Goal: Task Accomplishment & Management: Complete application form

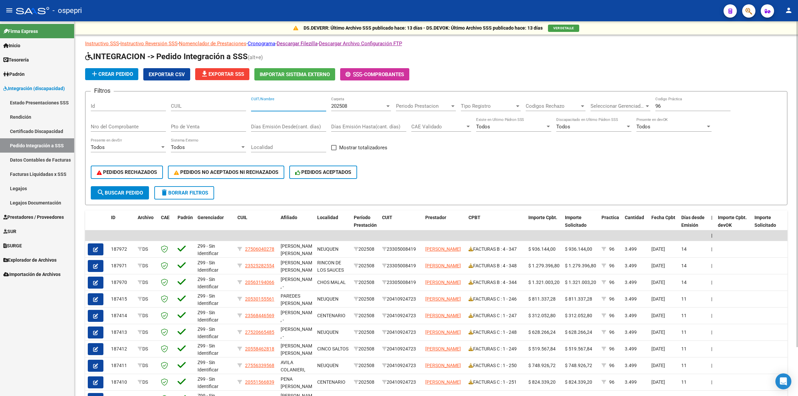
drag, startPoint x: 262, startPoint y: 105, endPoint x: 183, endPoint y: 105, distance: 78.4
click at [262, 105] on input "CUIT/Nombre" at bounding box center [288, 106] width 75 height 6
click at [183, 105] on input "CUIL" at bounding box center [208, 106] width 75 height 6
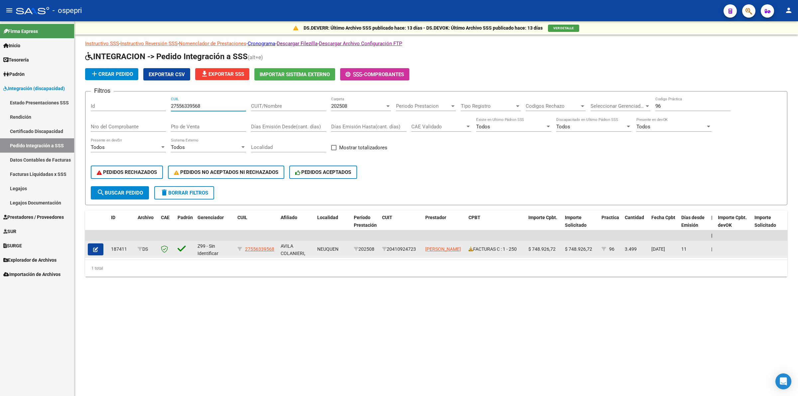
type input "27556339568"
click at [99, 247] on button "button" at bounding box center [96, 249] width 16 height 12
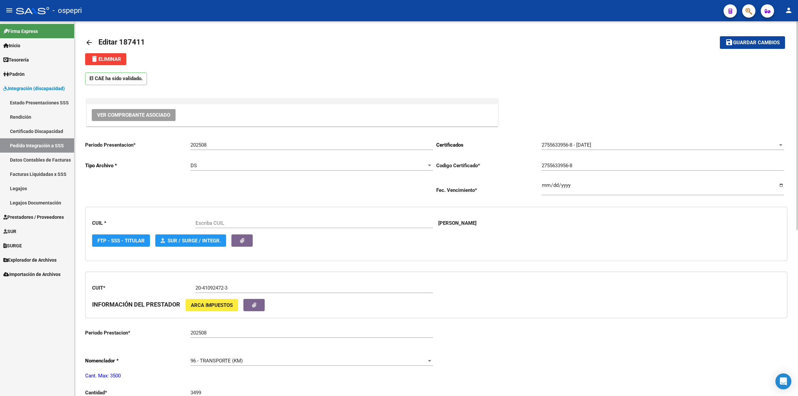
click at [137, 114] on span "Ver Comprobante Asociado" at bounding box center [133, 115] width 73 height 6
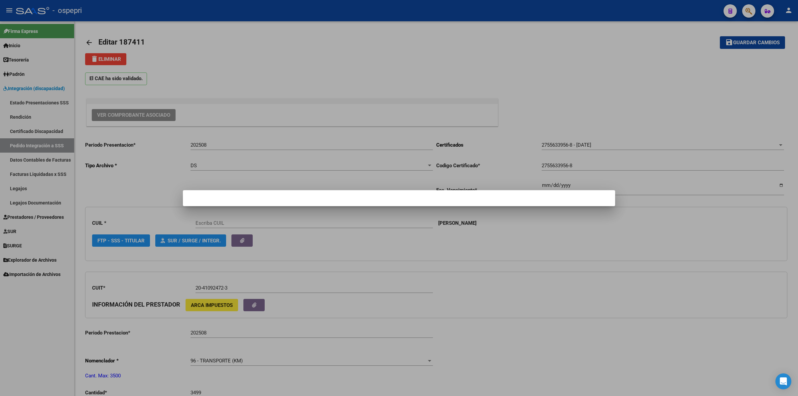
type input "27556339568"
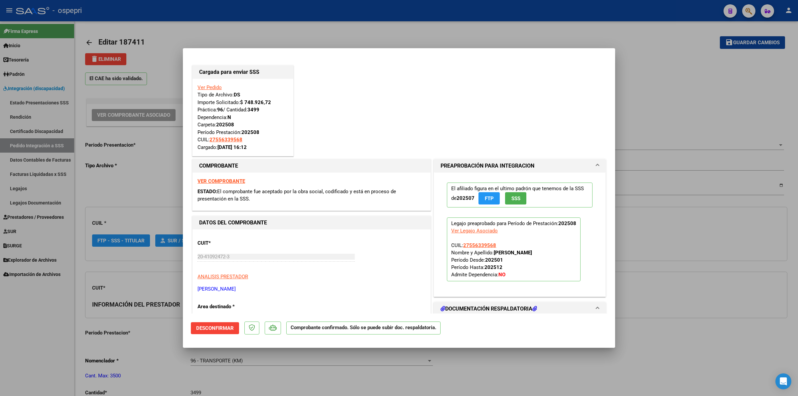
click at [236, 183] on strong "VER COMPROBANTE" at bounding box center [221, 181] width 48 height 6
click at [220, 328] on span "Desconfirmar" at bounding box center [215, 328] width 38 height 6
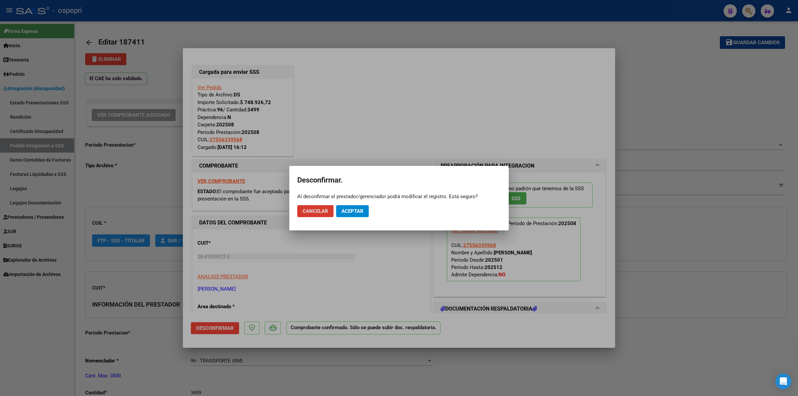
click at [353, 213] on span "Aceptar" at bounding box center [352, 211] width 22 height 6
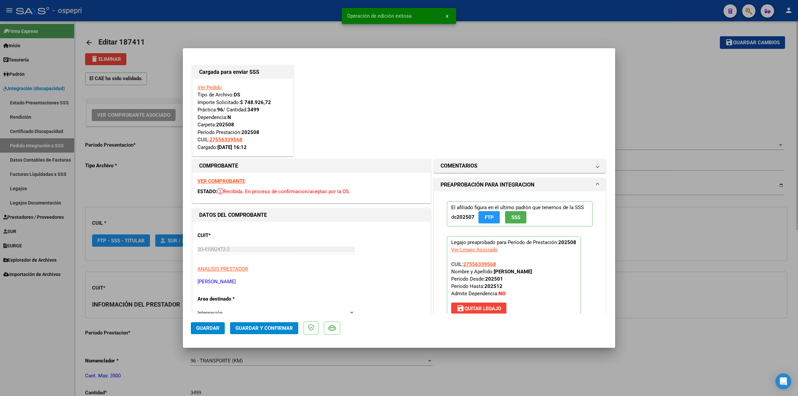
type input "$ 0,00"
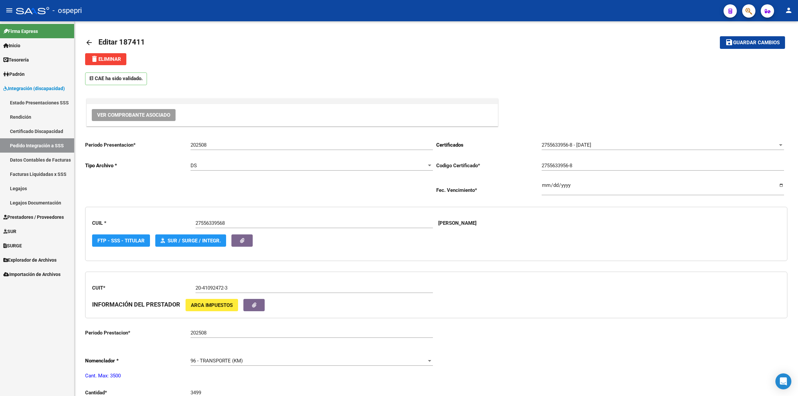
click at [63, 217] on span "Prestadores / Proveedores" at bounding box center [33, 216] width 60 height 7
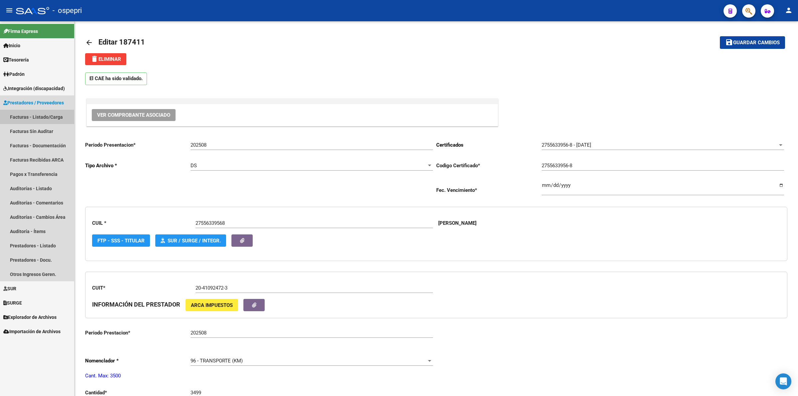
click at [55, 120] on link "Facturas - Listado/Carga" at bounding box center [37, 117] width 74 height 14
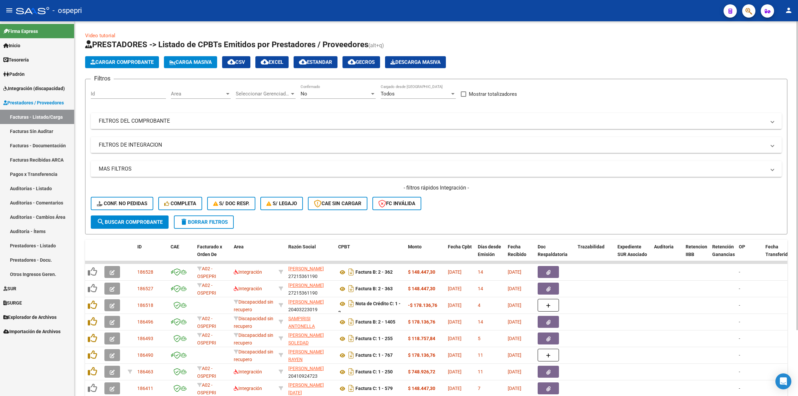
click at [151, 118] on mat-panel-title "FILTROS DEL COMPROBANTE" at bounding box center [432, 120] width 667 height 7
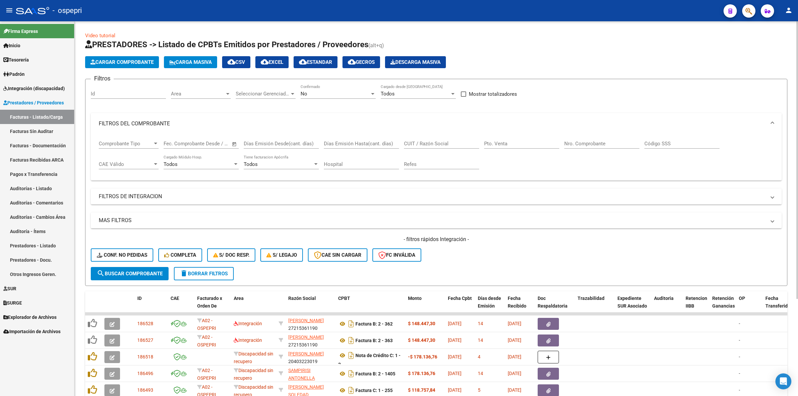
click at [151, 118] on mat-expansion-panel-header "FILTROS DEL COMPROBANTE" at bounding box center [436, 123] width 691 height 21
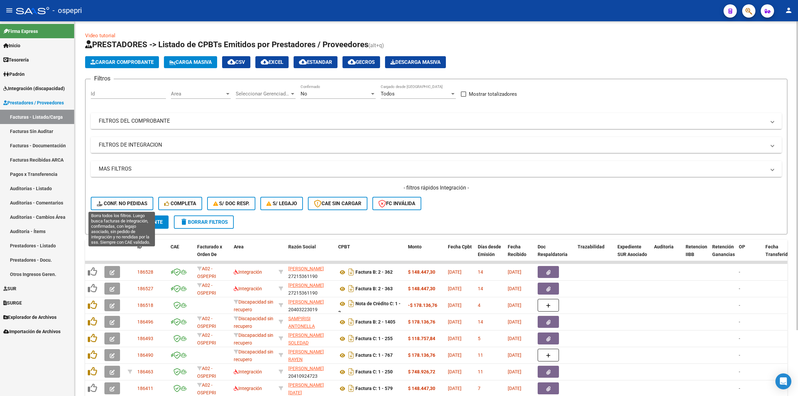
drag, startPoint x: 133, startPoint y: 203, endPoint x: 137, endPoint y: 213, distance: 10.9
click at [133, 202] on span "Conf. no pedidas" at bounding box center [122, 203] width 51 height 6
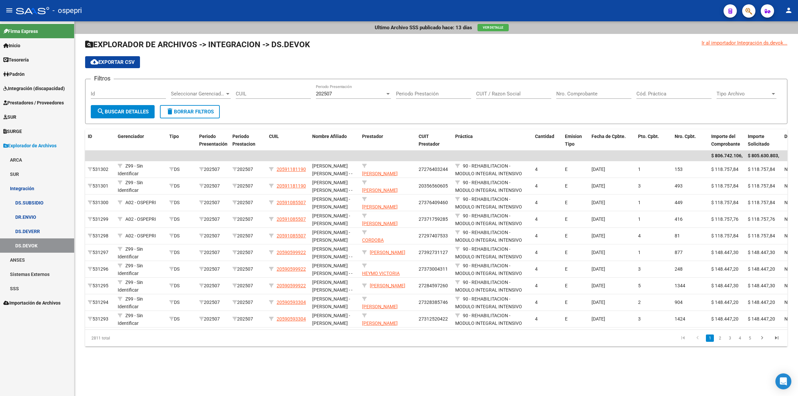
click at [37, 85] on span "Integración (discapacidad)" at bounding box center [33, 88] width 61 height 7
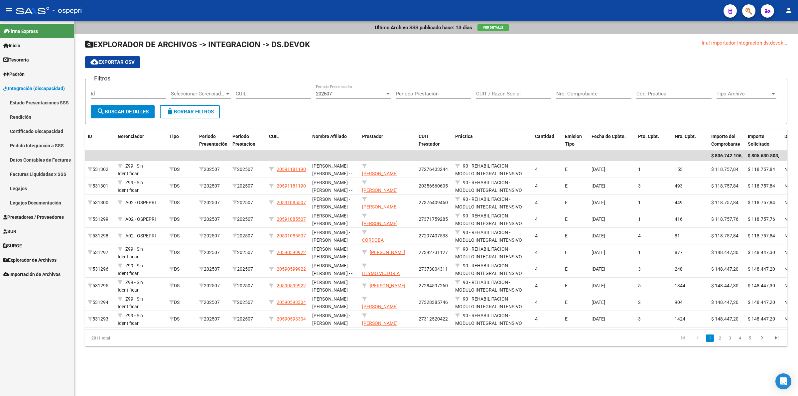
click at [24, 186] on link "Legajos" at bounding box center [37, 188] width 74 height 14
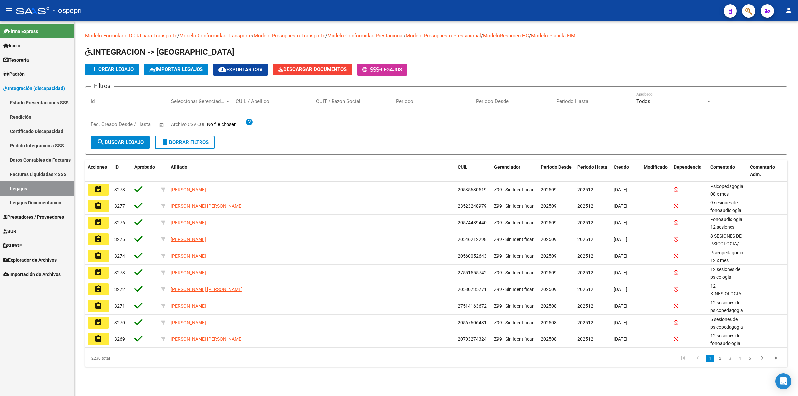
click at [263, 98] on input "CUIL / Apellido" at bounding box center [273, 101] width 75 height 6
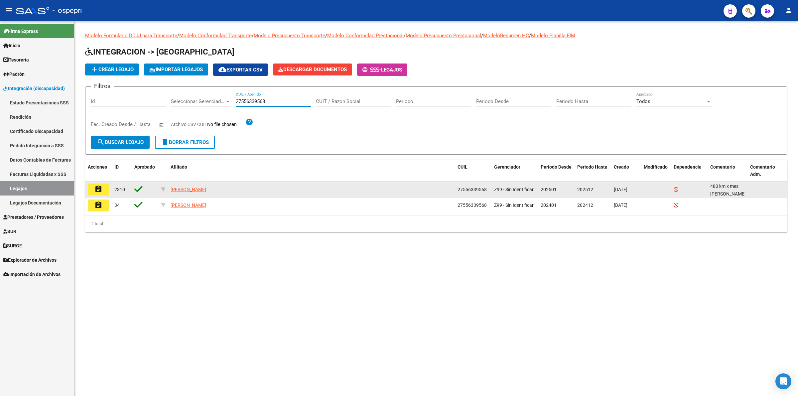
type input "27556339568"
click at [105, 187] on button "assignment" at bounding box center [98, 189] width 21 height 12
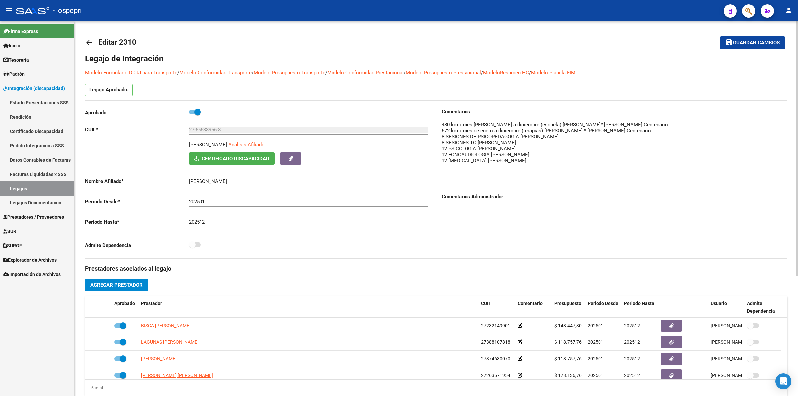
drag, startPoint x: 785, startPoint y: 130, endPoint x: 791, endPoint y: 173, distance: 44.0
click at [791, 173] on div "arrow_back Editar 2310 save Guardar cambios Legajo de Integración Modelo Formul…" at bounding box center [435, 296] width 723 height 550
click at [91, 44] on mat-icon "arrow_back" at bounding box center [89, 43] width 8 height 8
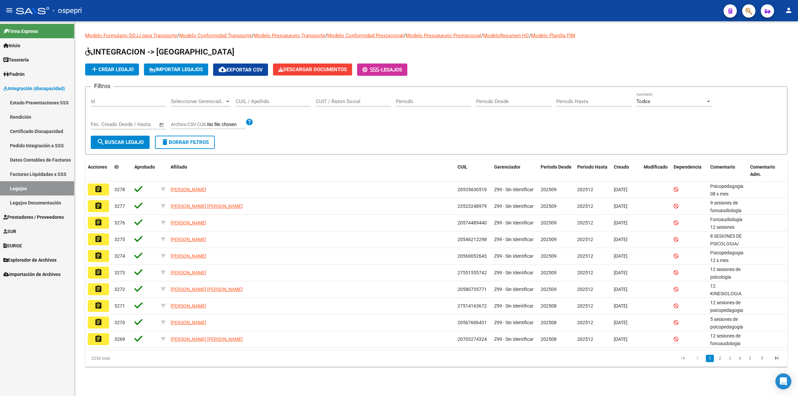
click at [266, 102] on input "CUIL / Apellido" at bounding box center [273, 101] width 75 height 6
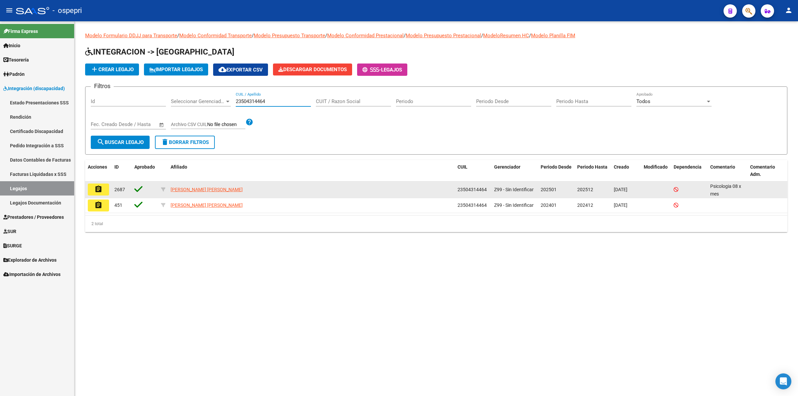
type input "23504314464"
click at [100, 186] on mat-icon "assignment" at bounding box center [98, 189] width 8 height 8
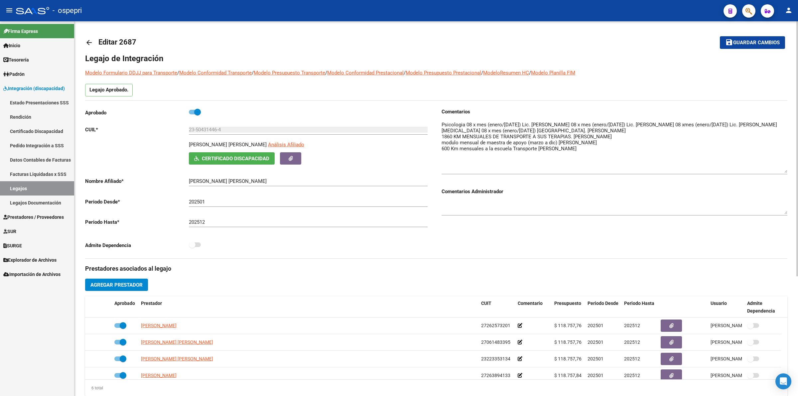
drag, startPoint x: 785, startPoint y: 130, endPoint x: 785, endPoint y: 169, distance: 38.5
click at [785, 169] on textarea at bounding box center [614, 147] width 346 height 52
click at [89, 41] on mat-icon "arrow_back" at bounding box center [89, 43] width 8 height 8
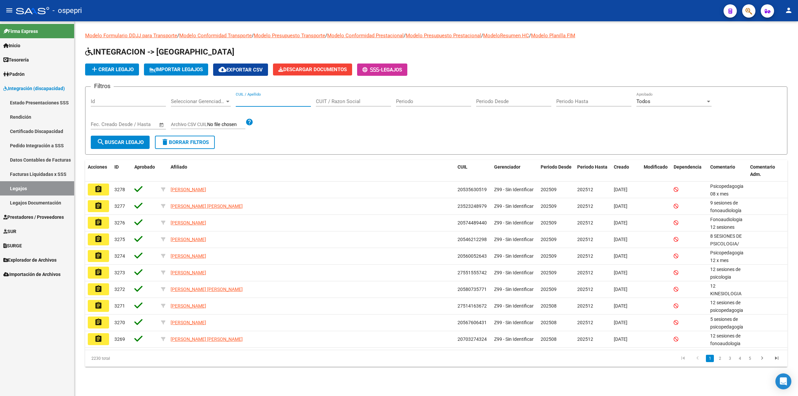
click at [276, 102] on input "CUIL / Apellido" at bounding box center [273, 101] width 75 height 6
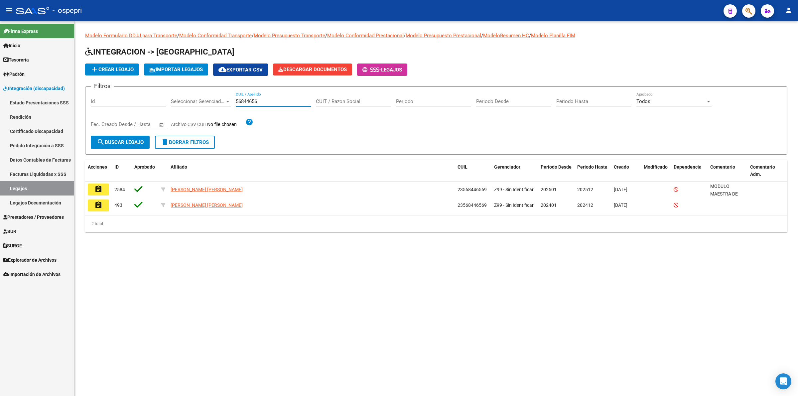
type input "56844656"
click at [106, 190] on button "assignment" at bounding box center [98, 189] width 21 height 12
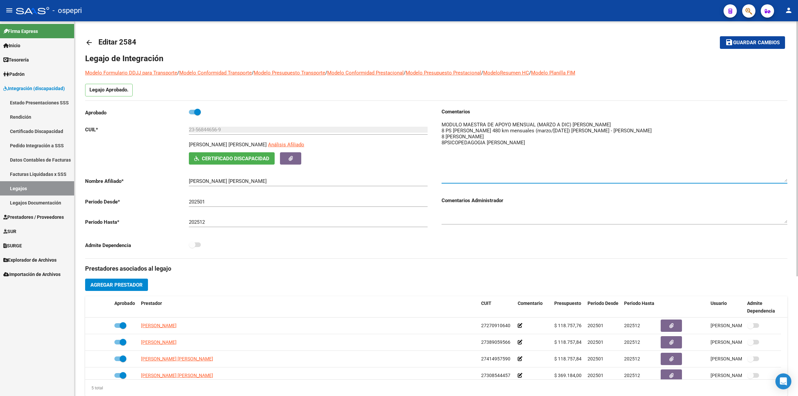
drag, startPoint x: 784, startPoint y: 129, endPoint x: 792, endPoint y: 177, distance: 48.5
click at [792, 177] on div "arrow_back Editar 2584 save Guardar cambios Legajo de Integración Modelo Formul…" at bounding box center [435, 296] width 723 height 550
click at [91, 36] on link "arrow_back" at bounding box center [91, 43] width 13 height 16
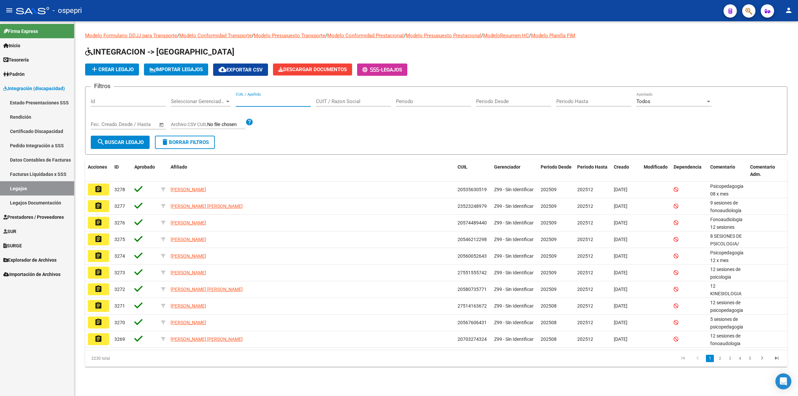
click at [278, 102] on input "CUIL / Apellido" at bounding box center [273, 101] width 75 height 6
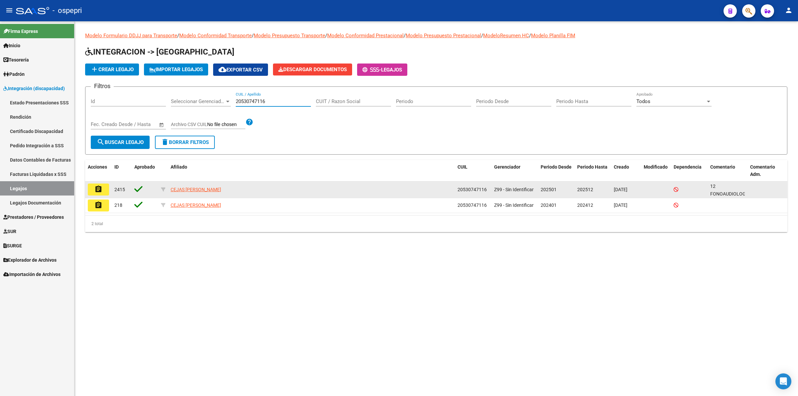
type input "20530747116"
click at [96, 187] on mat-icon "assignment" at bounding box center [98, 189] width 8 height 8
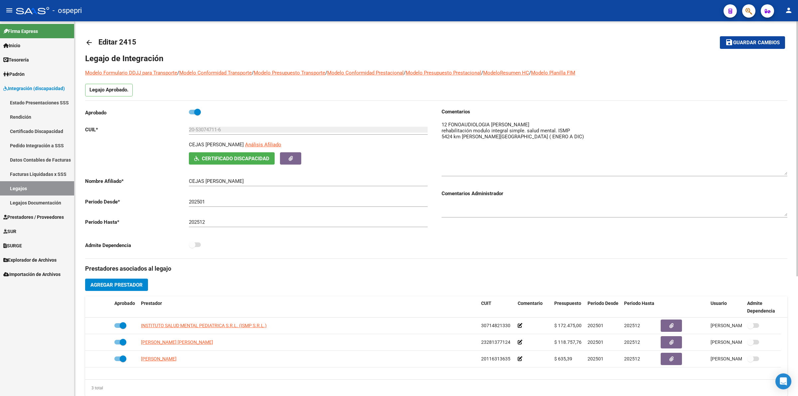
drag, startPoint x: 785, startPoint y: 130, endPoint x: 785, endPoint y: 171, distance: 40.9
click at [785, 171] on textarea at bounding box center [614, 148] width 346 height 54
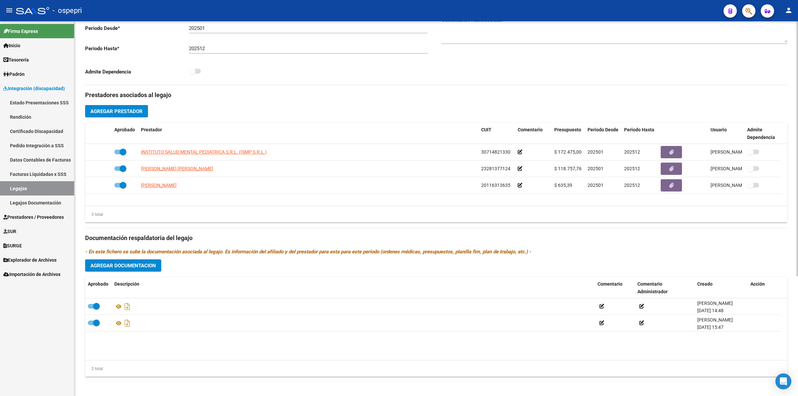
scroll to position [175, 0]
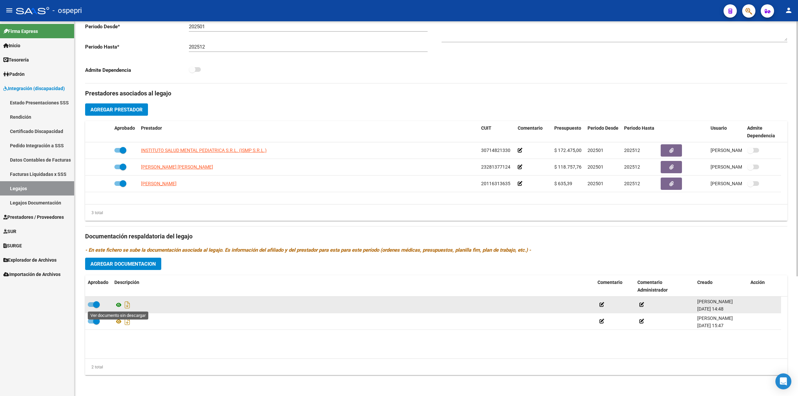
click at [118, 306] on icon at bounding box center [118, 305] width 9 height 8
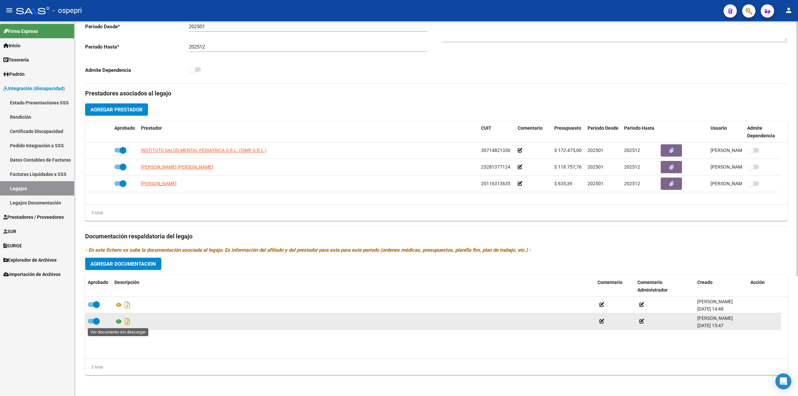
click at [118, 320] on icon at bounding box center [118, 321] width 9 height 8
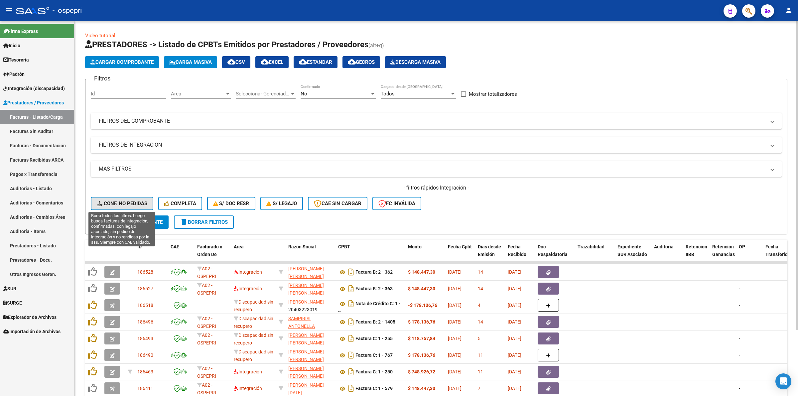
click at [134, 205] on button "Conf. no pedidas" at bounding box center [122, 203] width 62 height 13
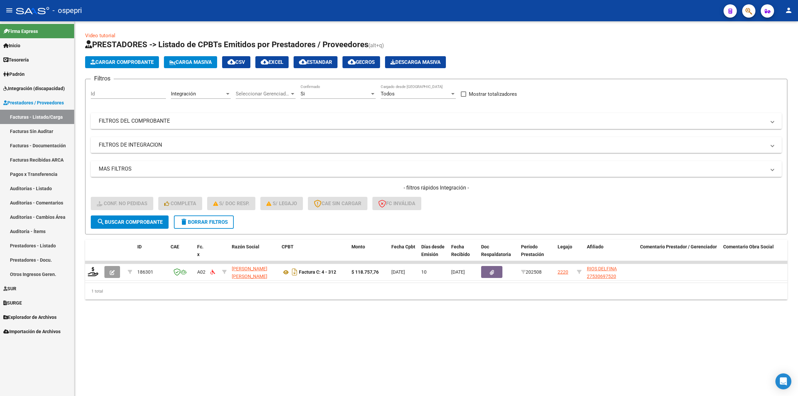
click at [27, 86] on span "Integración (discapacidad)" at bounding box center [33, 88] width 61 height 7
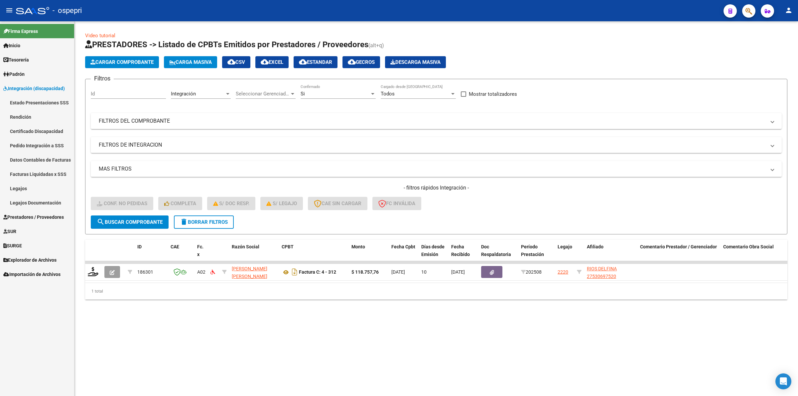
click at [50, 145] on link "Pedido Integración a SSS" at bounding box center [37, 145] width 74 height 14
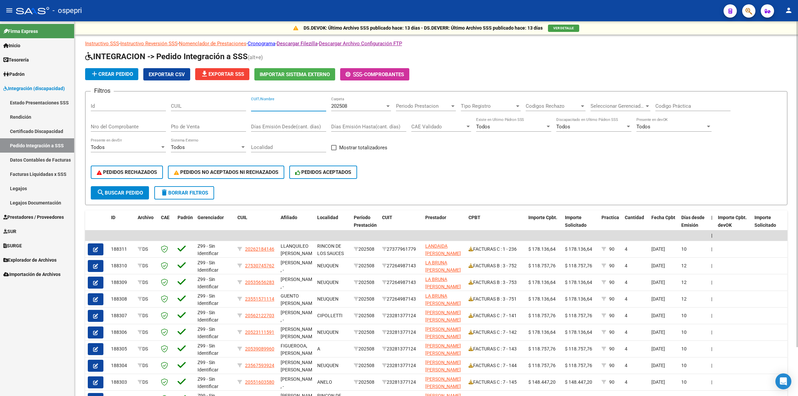
click at [291, 107] on input "CUIT/Nombre" at bounding box center [288, 106] width 75 height 6
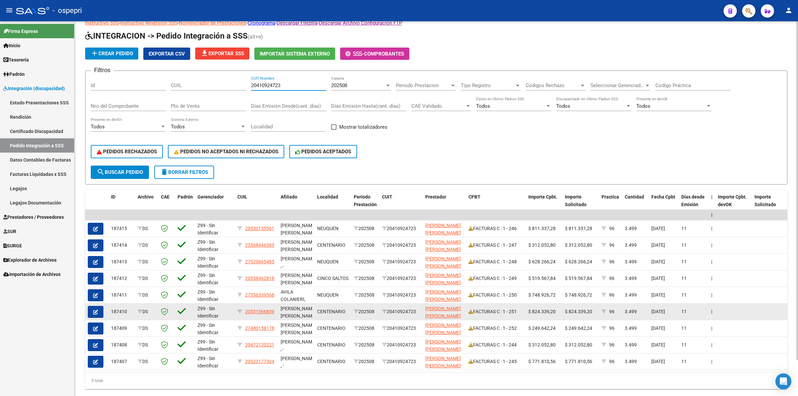
scroll to position [39, 0]
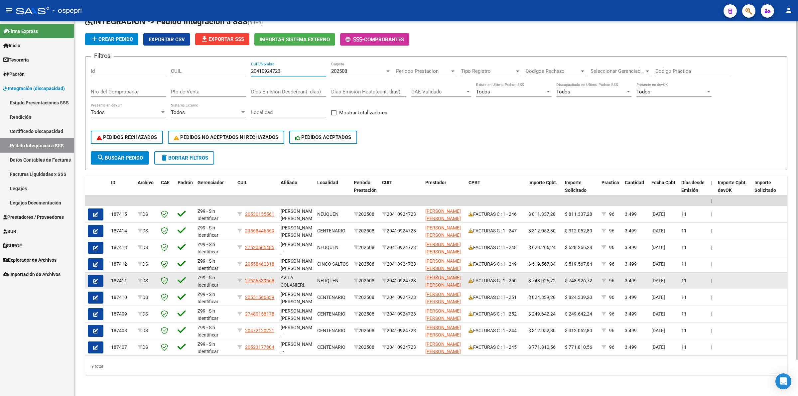
type input "20410924723"
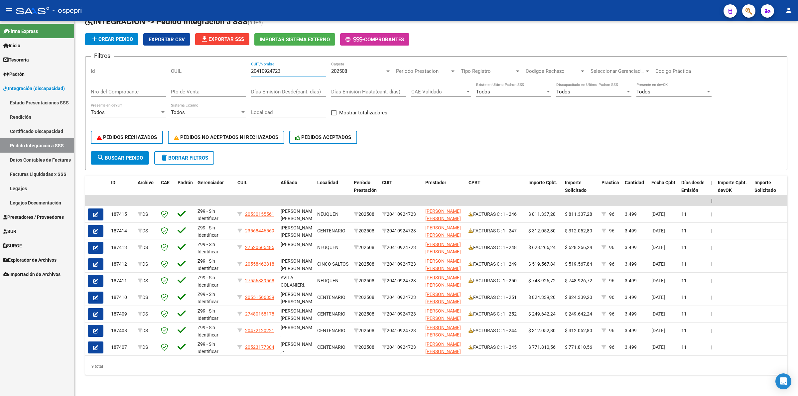
click at [96, 278] on icon "button" at bounding box center [95, 280] width 5 height 5
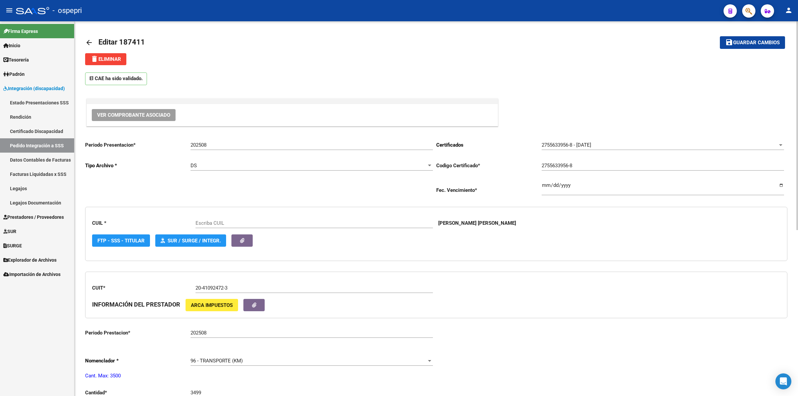
type input "27556339568"
click at [115, 59] on span "delete Eliminar" at bounding box center [105, 59] width 31 height 6
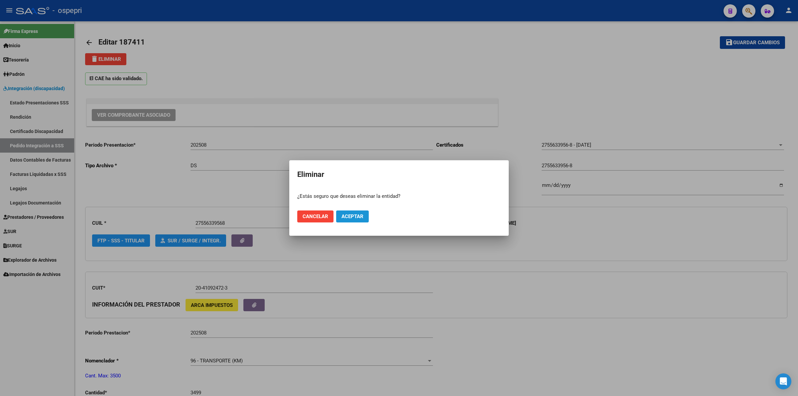
click at [351, 215] on span "Aceptar" at bounding box center [352, 216] width 22 height 6
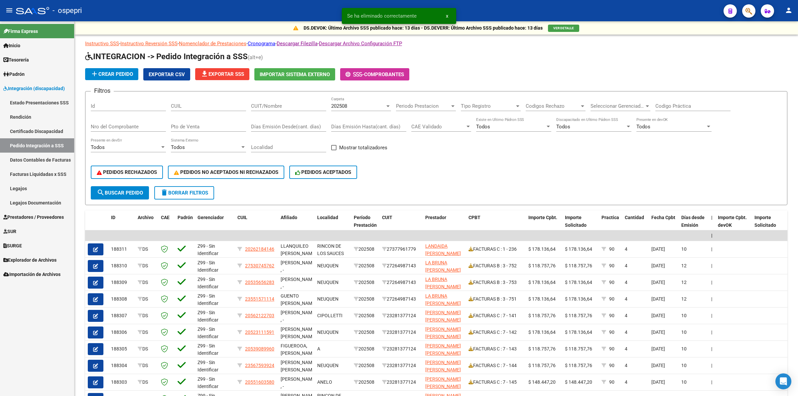
click at [35, 215] on span "Prestadores / Proveedores" at bounding box center [33, 216] width 60 height 7
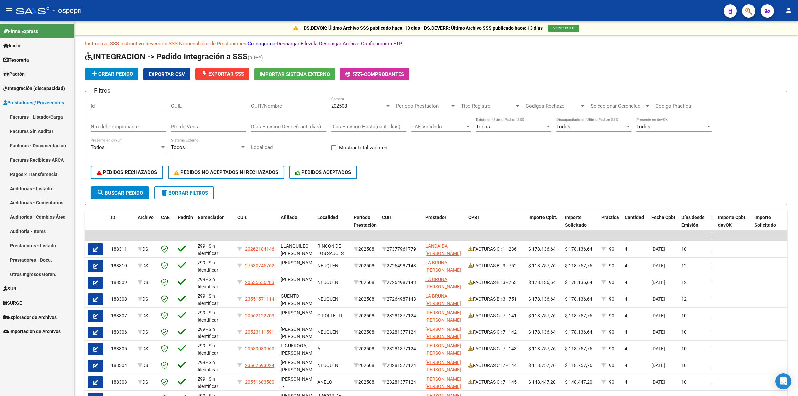
click at [62, 117] on link "Facturas - Listado/Carga" at bounding box center [37, 117] width 74 height 14
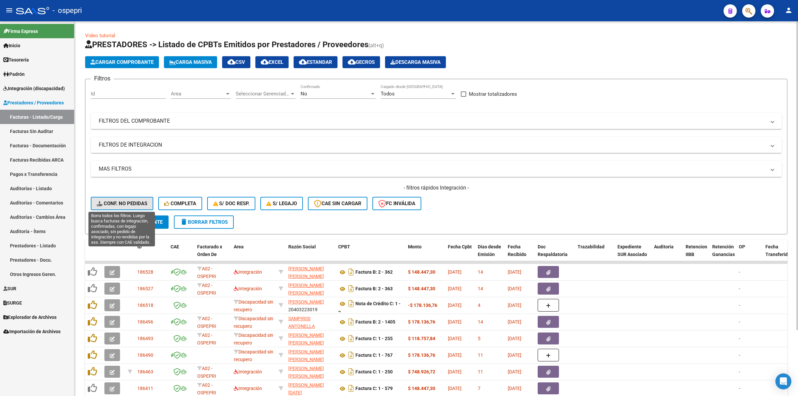
click at [135, 200] on span "Conf. no pedidas" at bounding box center [122, 203] width 51 height 6
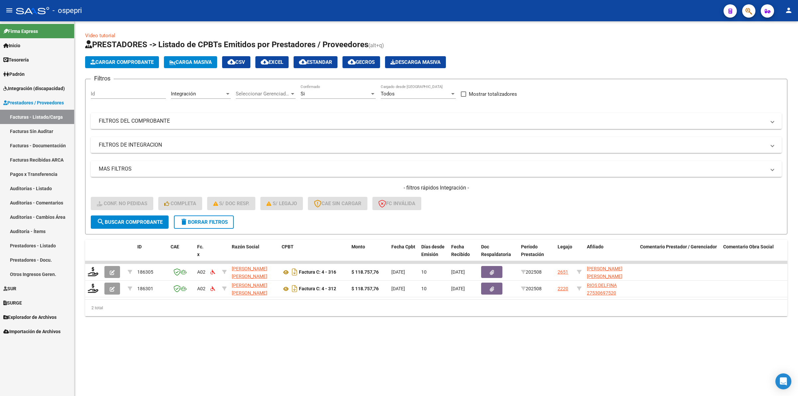
drag, startPoint x: 193, startPoint y: 213, endPoint x: 197, endPoint y: 220, distance: 7.9
click at [195, 218] on form "Filtros Id Integración Area Seleccionar Gerenciador Seleccionar Gerenciador Si …" at bounding box center [436, 157] width 702 height 156
click at [197, 220] on span "delete Borrar Filtros" at bounding box center [204, 222] width 48 height 6
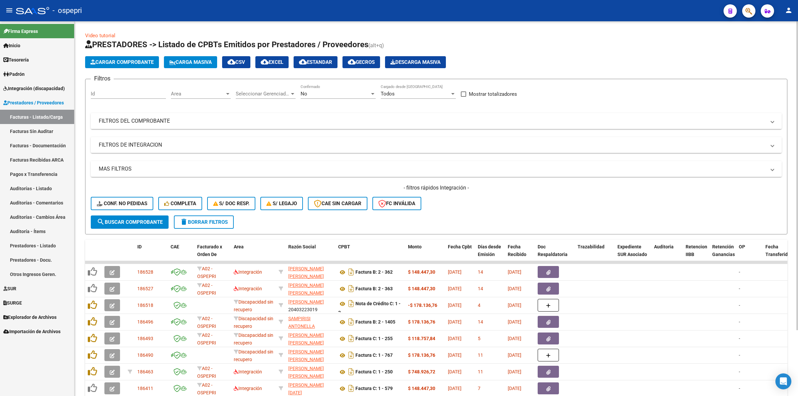
click at [162, 114] on mat-expansion-panel-header "FILTROS DEL COMPROBANTE" at bounding box center [436, 121] width 691 height 16
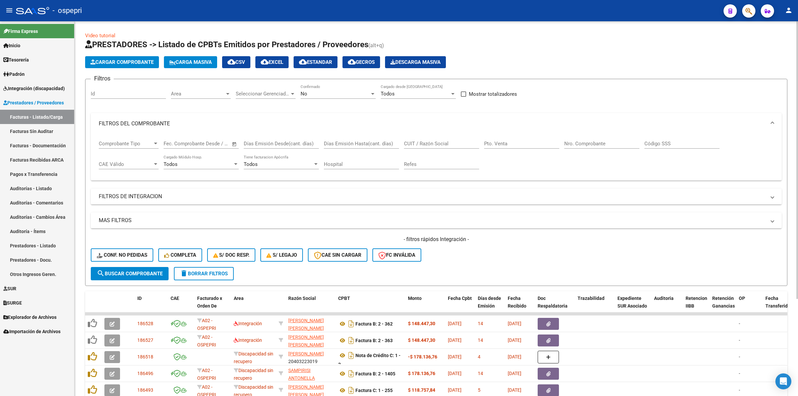
click at [609, 142] on input "Nro. Comprobante" at bounding box center [601, 144] width 75 height 6
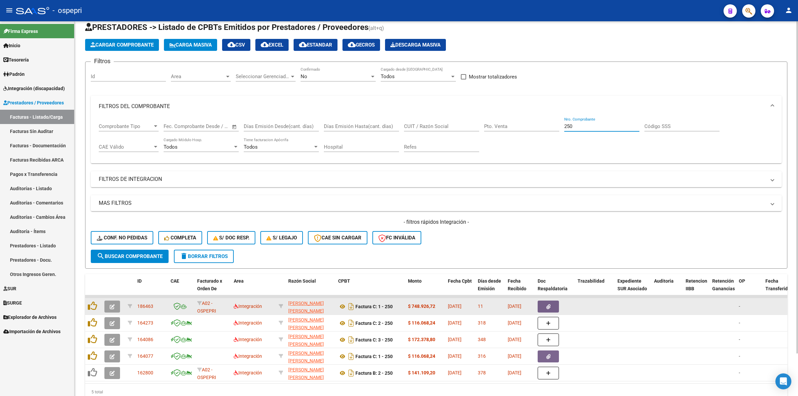
scroll to position [42, 0]
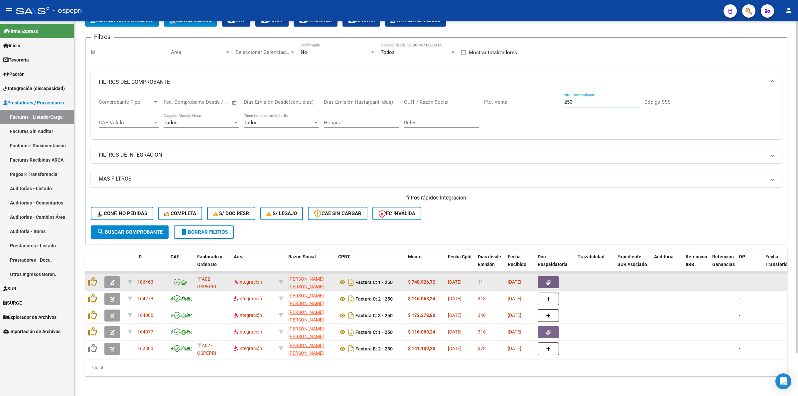
type input "250"
click at [115, 281] on button "button" at bounding box center [112, 282] width 16 height 12
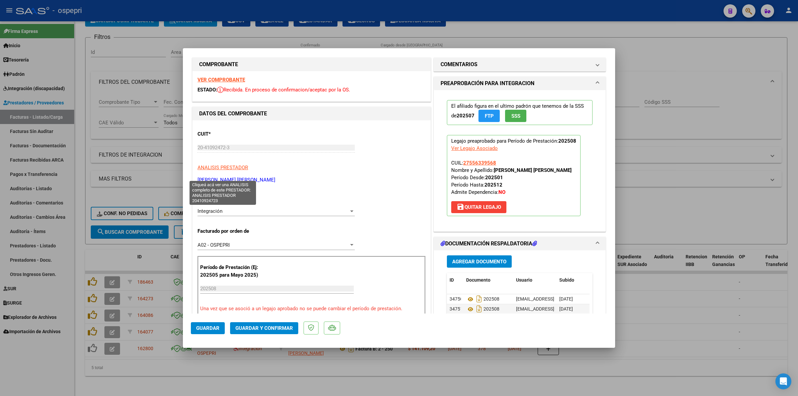
scroll to position [0, 0]
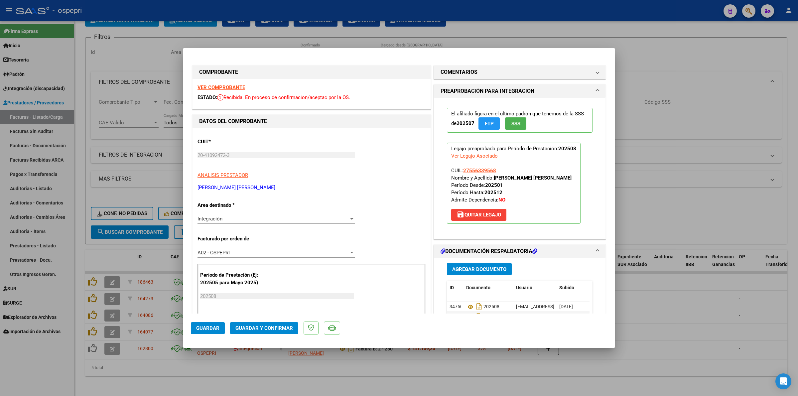
drag, startPoint x: 234, startPoint y: 79, endPoint x: 239, endPoint y: 84, distance: 7.0
click at [237, 83] on div "VER COMPROBANTE ESTADO: Recibida. En proceso de confirmacion/aceptac por la OS." at bounding box center [311, 94] width 238 height 30
click at [239, 84] on strong "VER COMPROBANTE" at bounding box center [221, 87] width 48 height 6
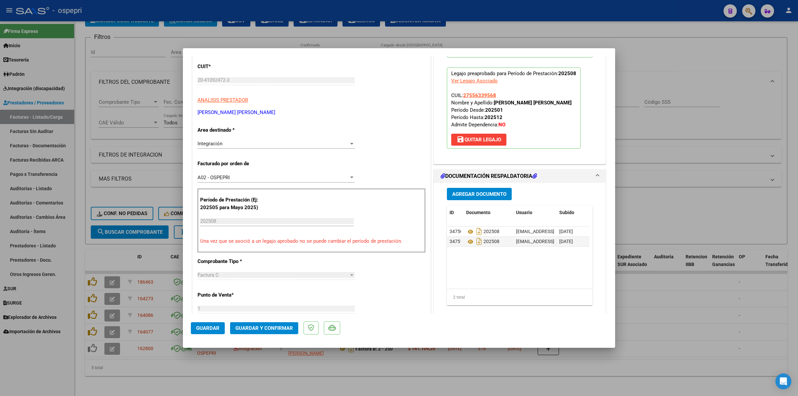
scroll to position [166, 0]
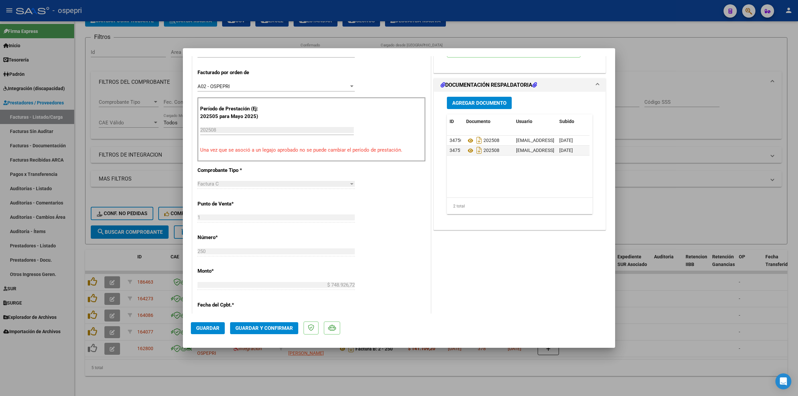
click at [256, 327] on span "Guardar y Confirmar" at bounding box center [263, 328] width 57 height 6
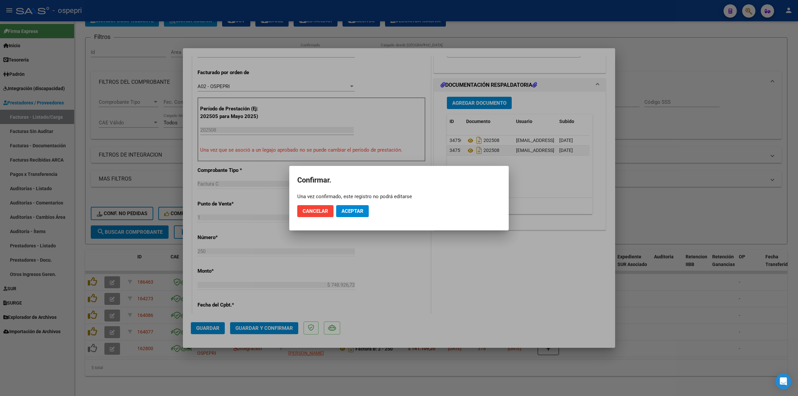
click at [353, 203] on mat-dialog-actions "Cancelar Aceptar" at bounding box center [398, 211] width 203 height 23
click at [353, 208] on span "Aceptar" at bounding box center [352, 211] width 22 height 6
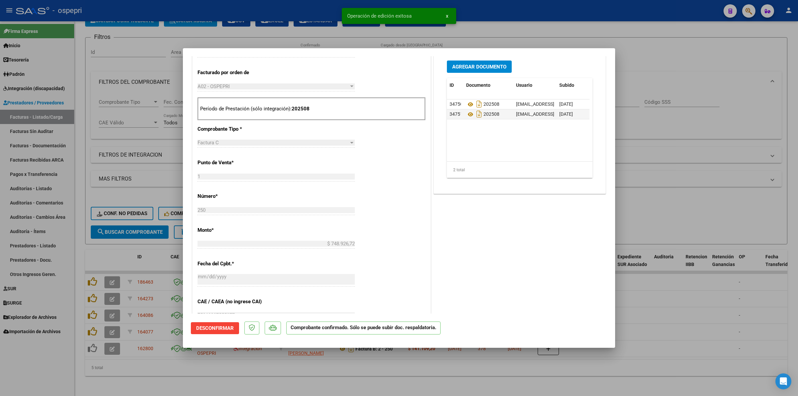
type input "$ 0,00"
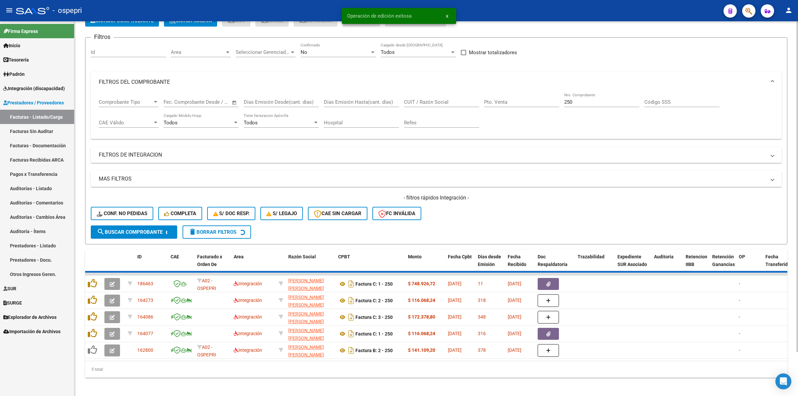
scroll to position [31, 0]
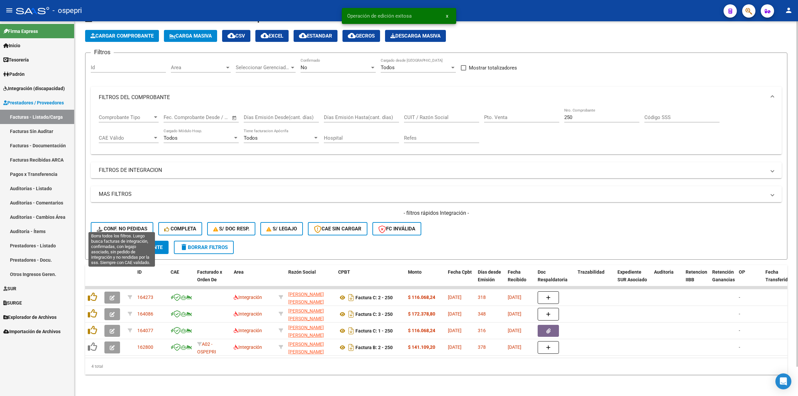
click at [141, 226] on span "Conf. no pedidas" at bounding box center [122, 229] width 51 height 6
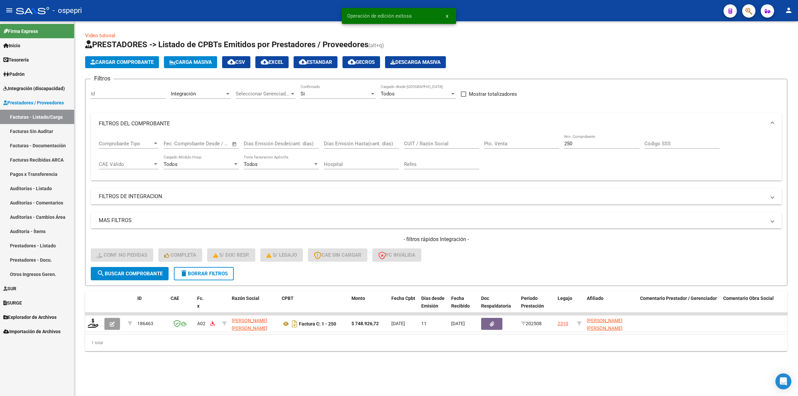
scroll to position [0, 0]
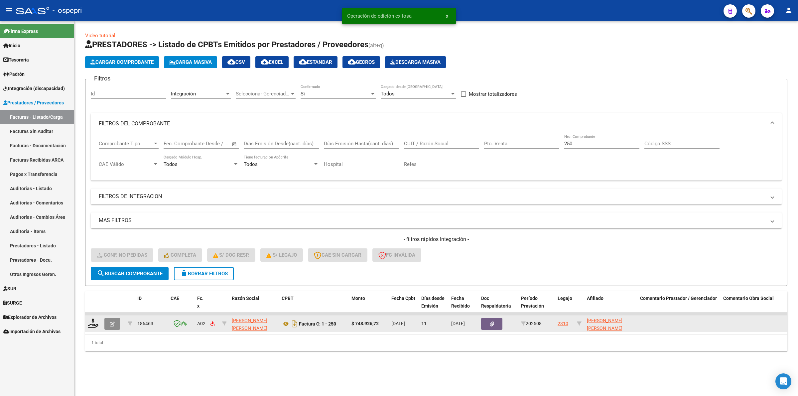
click at [111, 321] on icon "button" at bounding box center [112, 323] width 5 height 5
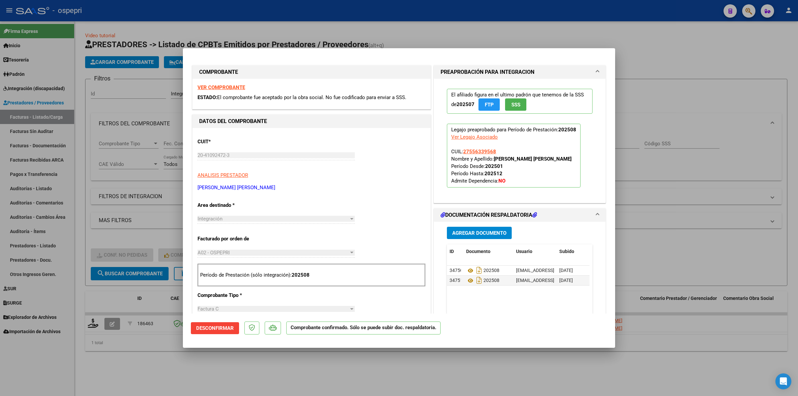
type input "$ 0,00"
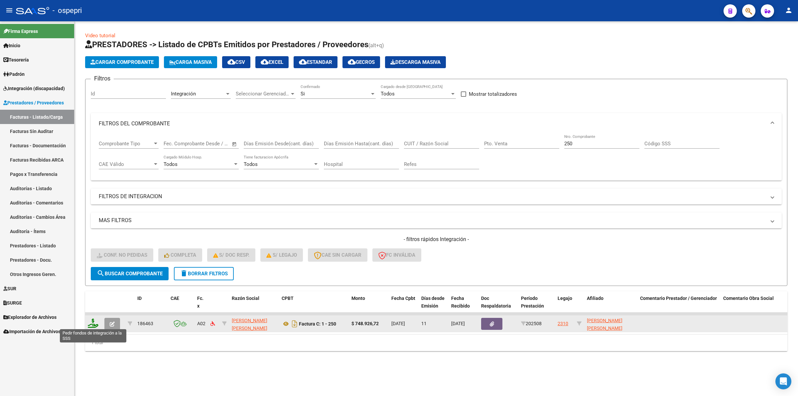
click at [95, 322] on icon at bounding box center [93, 322] width 11 height 9
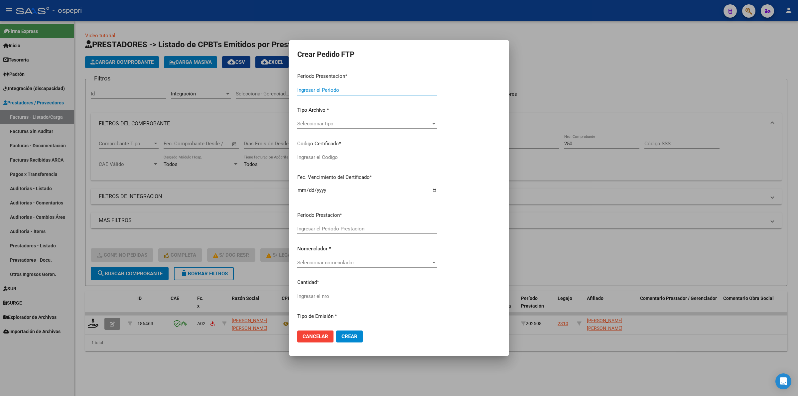
type input "202508"
type input "$ 748.926,72"
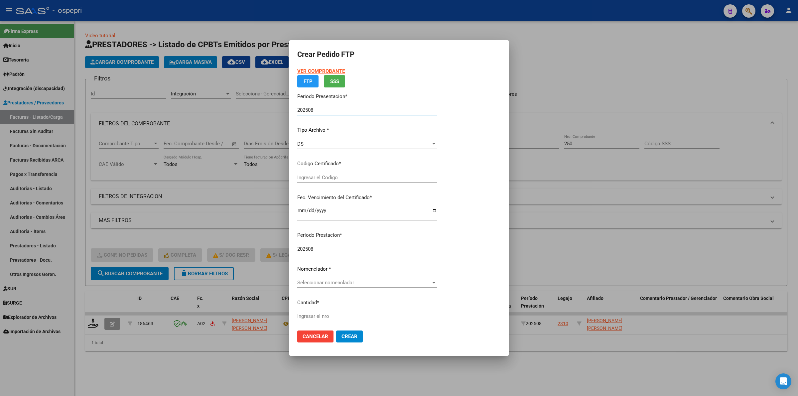
type input "2755633956-8"
type input "2028-04-01"
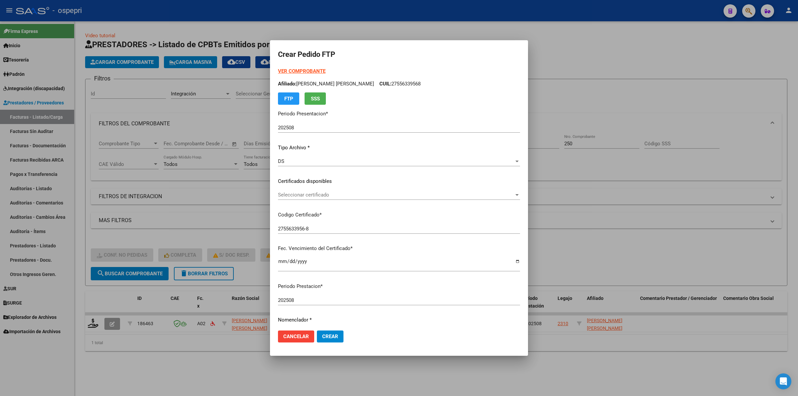
click at [309, 198] on div "Seleccionar certificado Seleccionar certificado" at bounding box center [399, 195] width 242 height 10
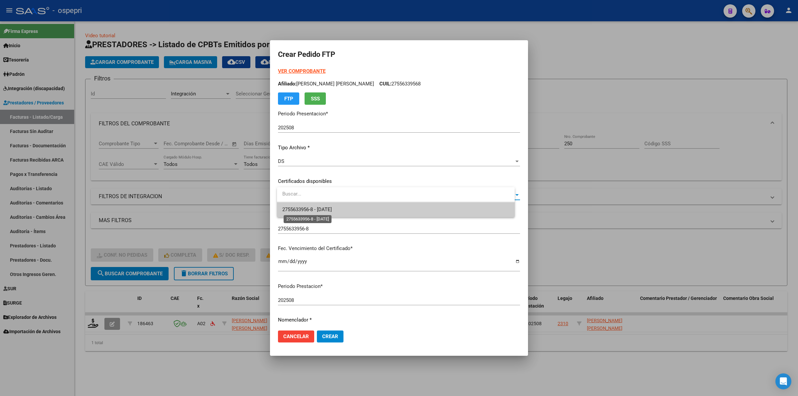
click at [309, 209] on span "2755633956-8 - 2028-04-01" at bounding box center [307, 209] width 50 height 6
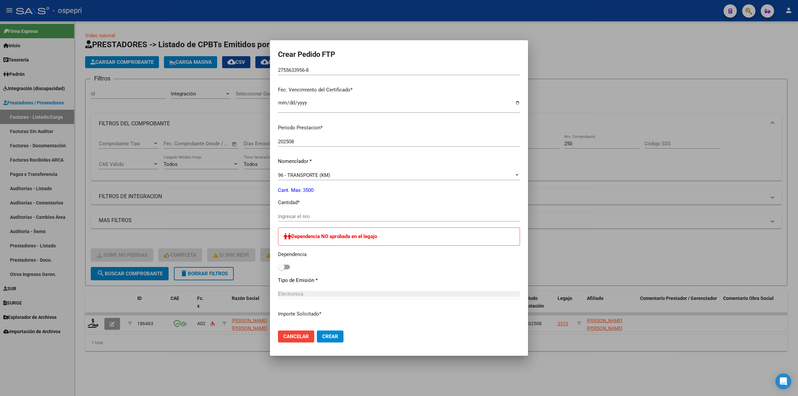
scroll to position [166, 0]
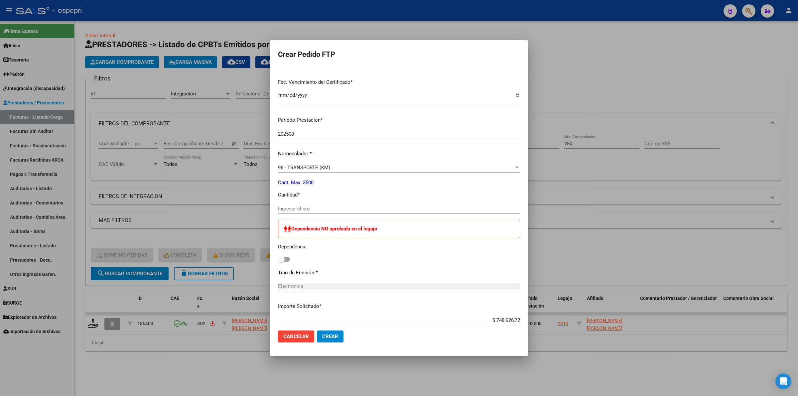
click at [314, 204] on div "Ingresar el nro" at bounding box center [399, 209] width 242 height 10
click at [317, 207] on input "Ingresar el nro" at bounding box center [399, 209] width 242 height 6
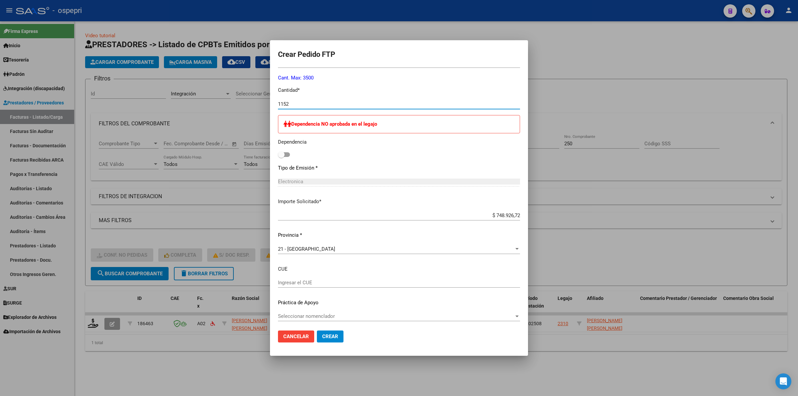
scroll to position [273, 0]
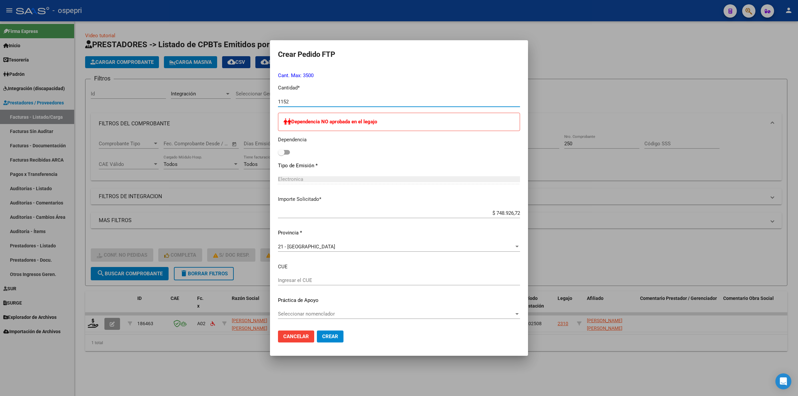
type input "1152"
click at [338, 336] on span "Crear" at bounding box center [330, 336] width 16 height 6
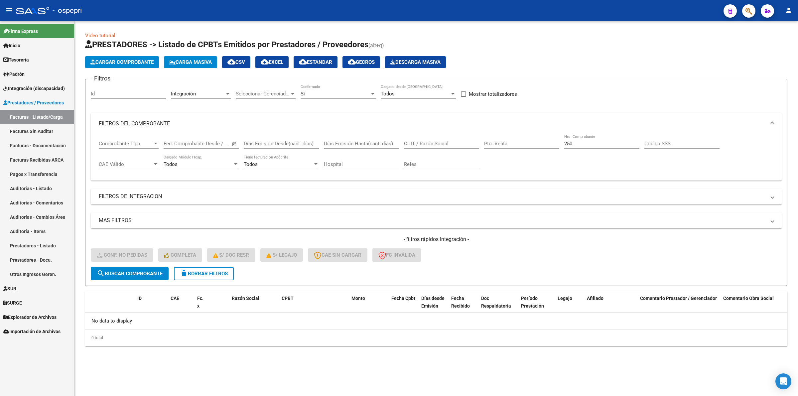
click at [37, 87] on span "Integración (discapacidad)" at bounding box center [33, 88] width 61 height 7
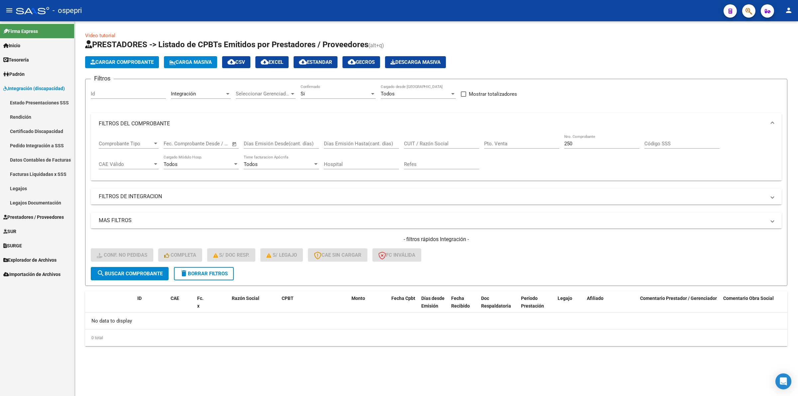
click at [42, 132] on link "Certificado Discapacidad" at bounding box center [37, 131] width 74 height 14
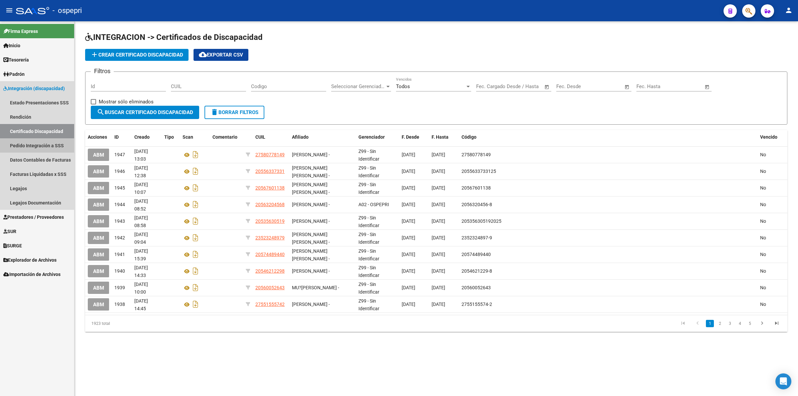
drag, startPoint x: 44, startPoint y: 142, endPoint x: 63, endPoint y: 143, distance: 20.0
click at [44, 142] on link "Pedido Integración a SSS" at bounding box center [37, 145] width 74 height 14
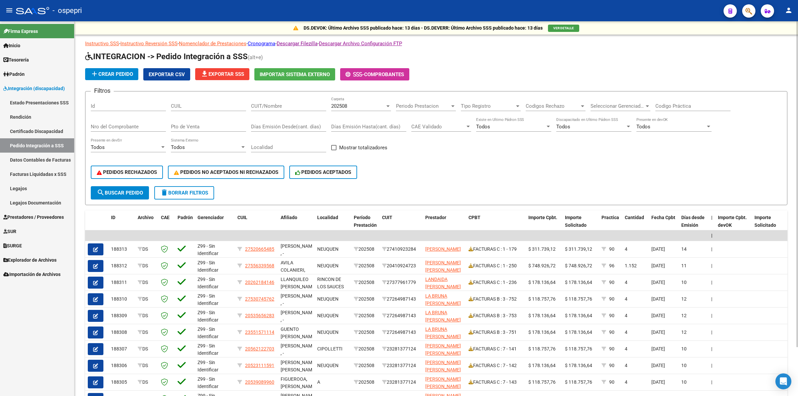
click at [191, 106] on input "CUIL" at bounding box center [208, 106] width 75 height 6
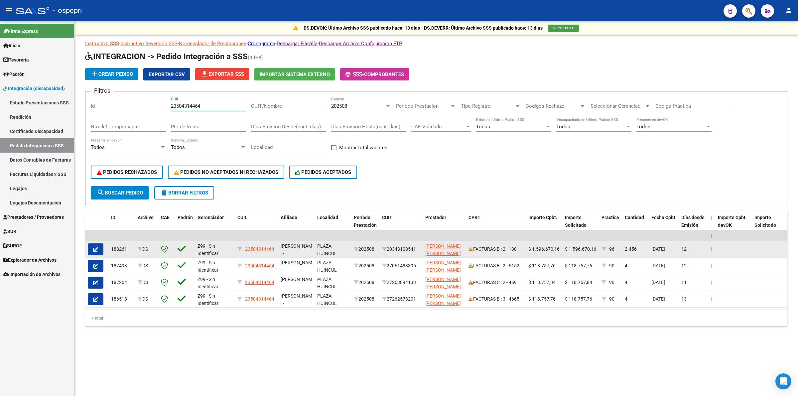
type input "23504314464"
click at [92, 247] on button "button" at bounding box center [96, 249] width 16 height 12
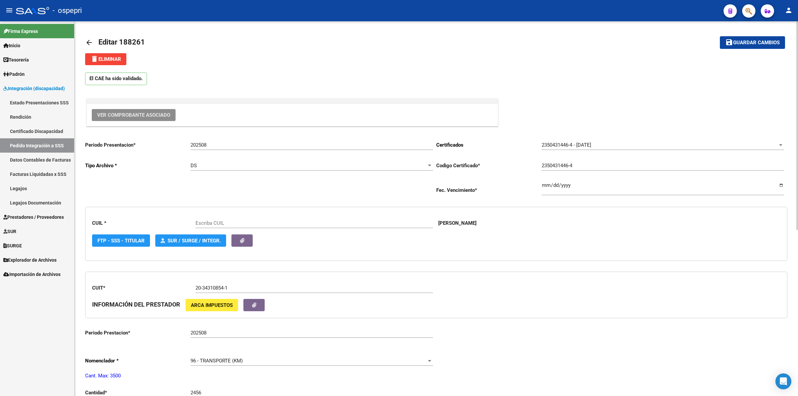
click at [128, 118] on button "Ver Comprobante Asociado" at bounding box center [134, 115] width 84 height 12
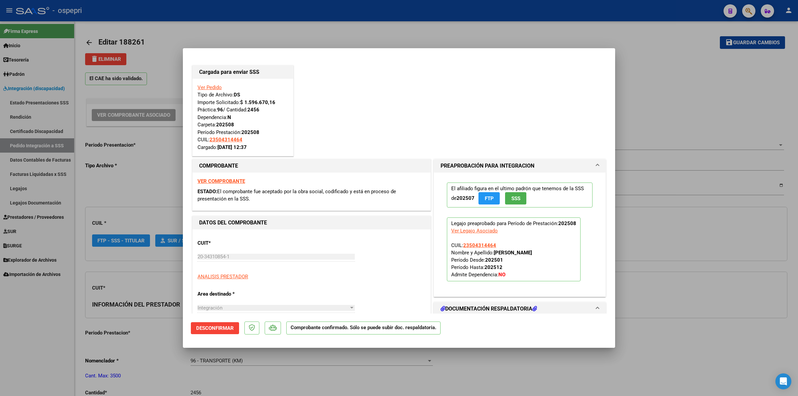
type input "23504314464"
click at [228, 179] on strong "VER COMPROBANTE" at bounding box center [221, 181] width 48 height 6
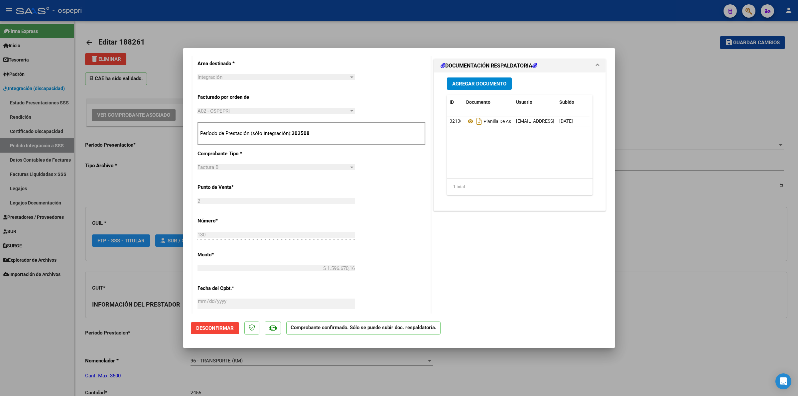
scroll to position [332, 0]
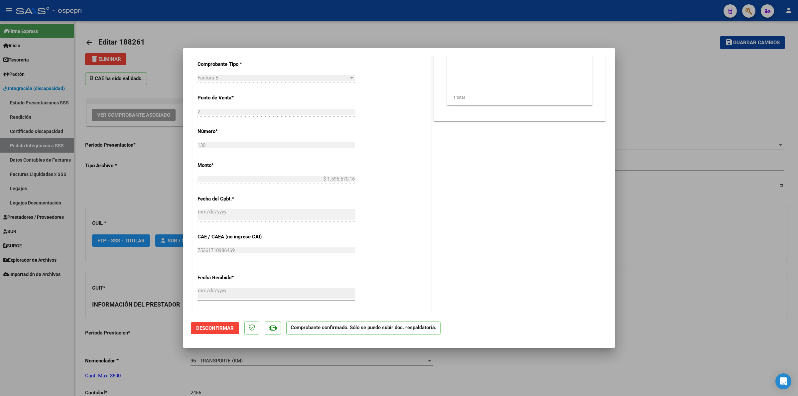
type input "$ 0,00"
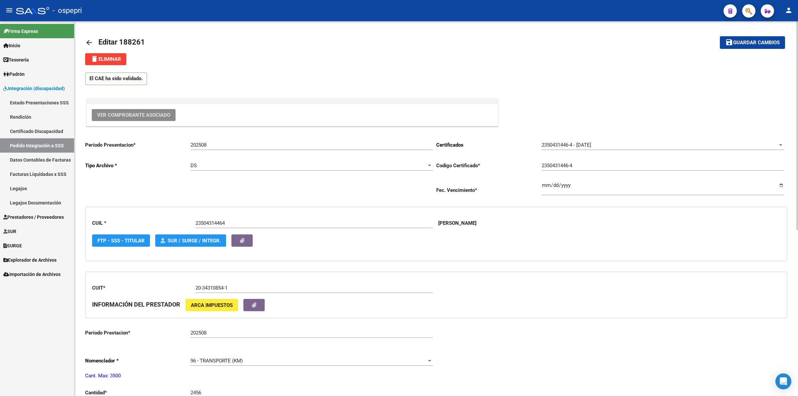
click at [90, 42] on mat-icon "arrow_back" at bounding box center [89, 43] width 8 height 8
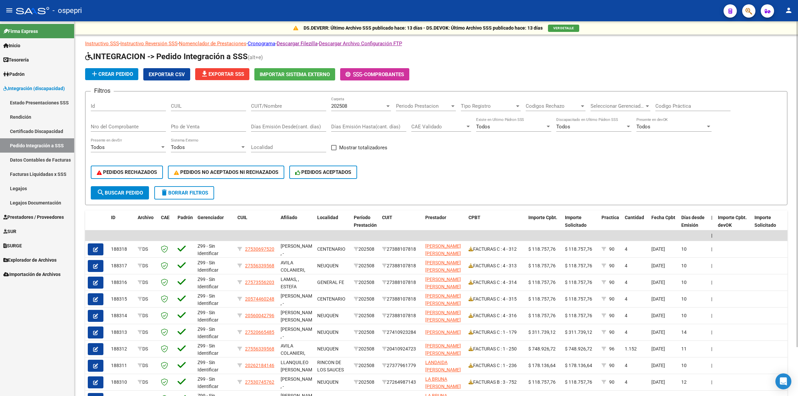
click at [286, 107] on input "CUIT/Nombre" at bounding box center [288, 106] width 75 height 6
click at [188, 105] on input "CUIL" at bounding box center [208, 106] width 75 height 6
type input "23504314464"
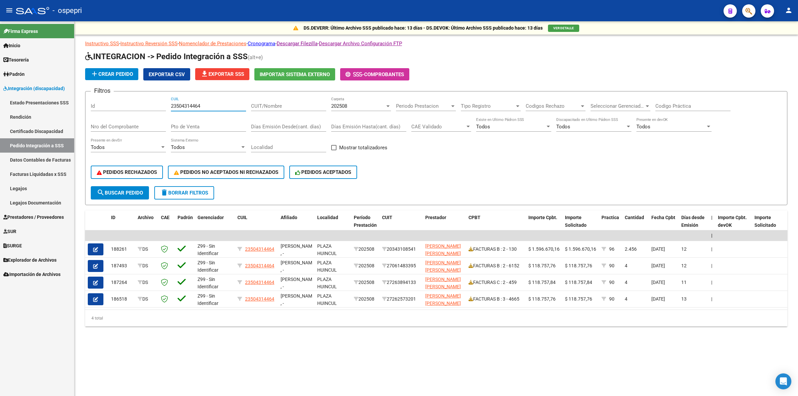
drag, startPoint x: 163, startPoint y: 101, endPoint x: 136, endPoint y: 94, distance: 27.5
click at [136, 94] on form "Filtros Id 23504314464 CUIL CUIT/Nombre 202508 Carpeta Periodo Prestacion Perio…" at bounding box center [436, 148] width 702 height 114
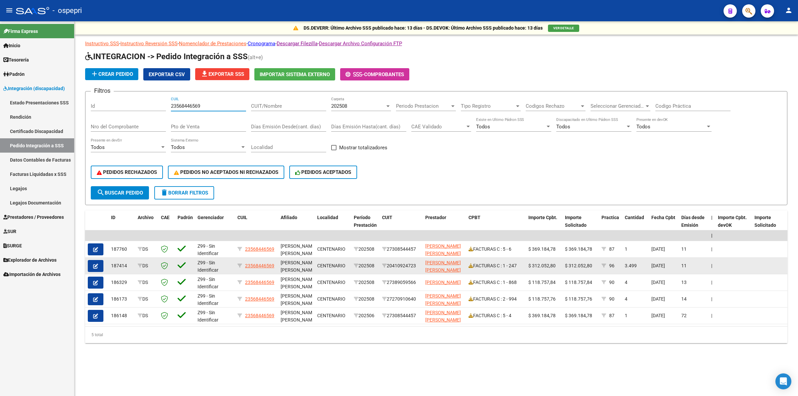
type input "23568446569"
click at [98, 264] on button "button" at bounding box center [96, 266] width 16 height 12
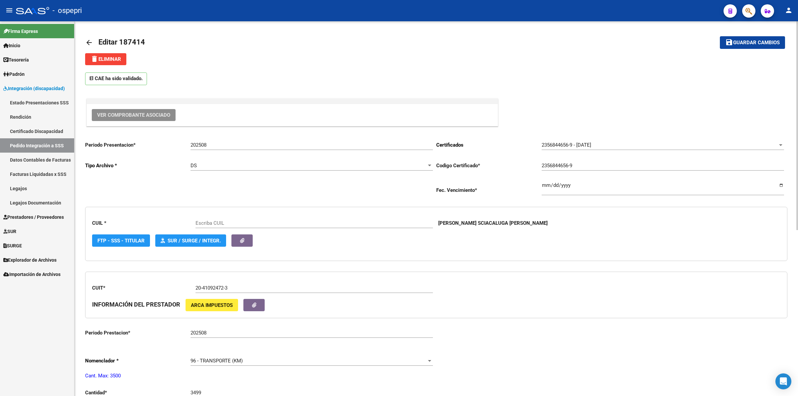
click at [125, 119] on button "Ver Comprobante Asociado" at bounding box center [134, 115] width 84 height 12
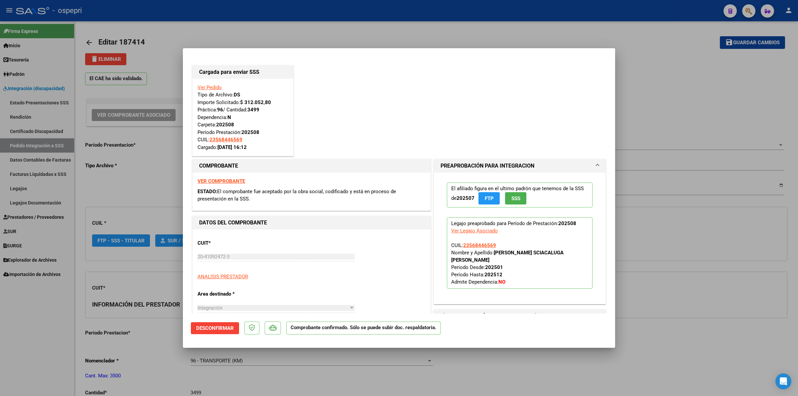
type input "23568446569"
click at [212, 176] on div "VER COMPROBANTE ESTADO: El comprobante fue aceptado por la obra social, codific…" at bounding box center [311, 191] width 238 height 38
click at [212, 179] on strong "VER COMPROBANTE" at bounding box center [221, 181] width 48 height 6
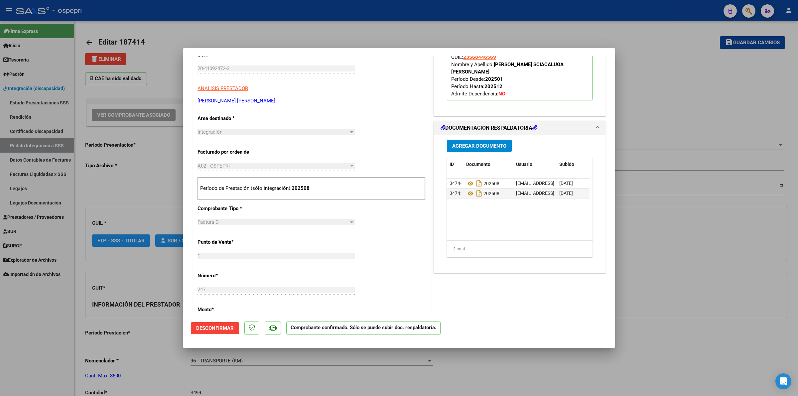
scroll to position [208, 0]
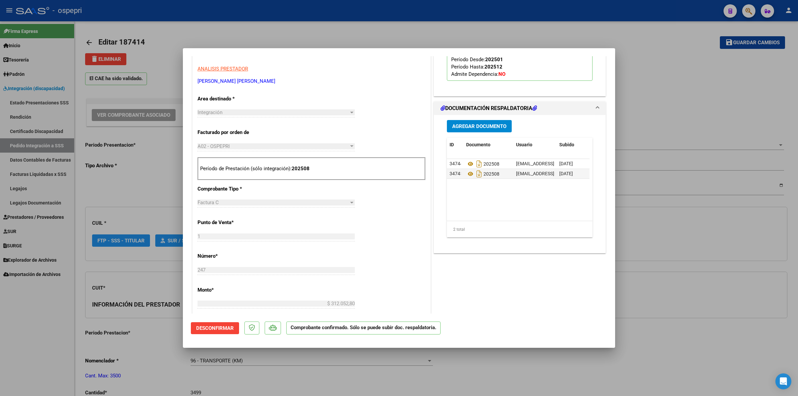
type input "$ 0,00"
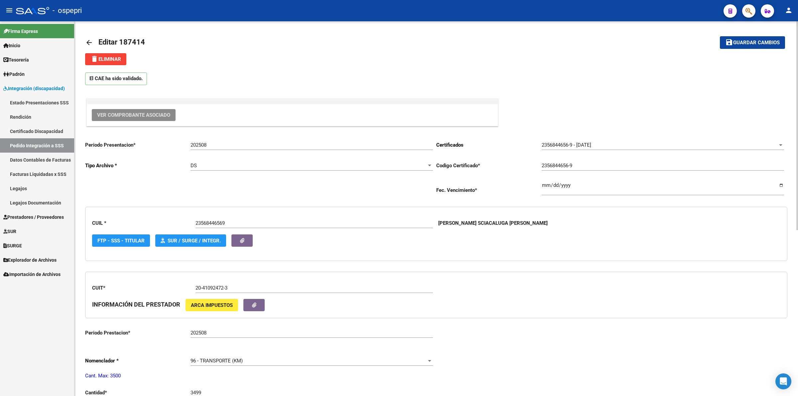
click at [90, 40] on mat-icon "arrow_back" at bounding box center [89, 43] width 8 height 8
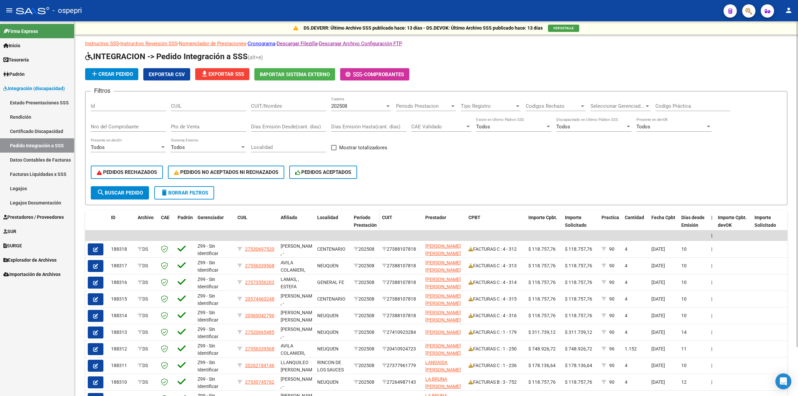
scroll to position [1, 0]
click at [295, 105] on input "CUIT/Nombre" at bounding box center [288, 106] width 75 height 6
click at [225, 105] on input "CUIL" at bounding box center [208, 106] width 75 height 6
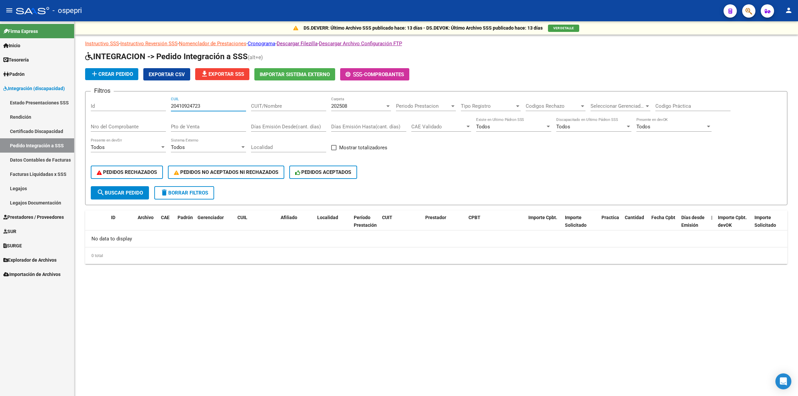
type input "20410924723"
drag, startPoint x: 205, startPoint y: 108, endPoint x: 196, endPoint y: 106, distance: 8.5
click at [196, 106] on div "20410924723 CUIL" at bounding box center [208, 104] width 75 height 14
drag, startPoint x: 221, startPoint y: 107, endPoint x: 197, endPoint y: 131, distance: 33.8
click at [165, 103] on div "Filtros Id 20410924723 CUIL CUIT/Nombre 202508 Carpeta Periodo Prestacion Perio…" at bounding box center [436, 141] width 691 height 89
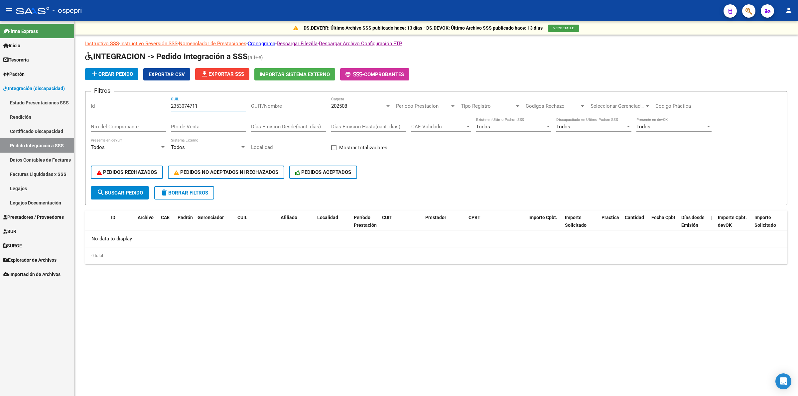
type input "23530747116"
drag, startPoint x: 210, startPoint y: 105, endPoint x: 44, endPoint y: 105, distance: 165.8
click at [44, 105] on mat-sidenav-container "Firma Express Inicio Calendario SSS Instructivos Contacto OS Tesorería Extracto…" at bounding box center [399, 208] width 798 height 375
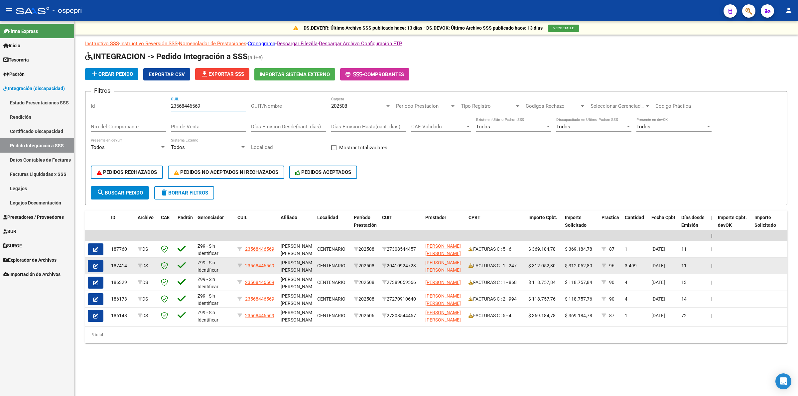
type input "23568446569"
click at [96, 264] on icon "button" at bounding box center [95, 266] width 5 height 5
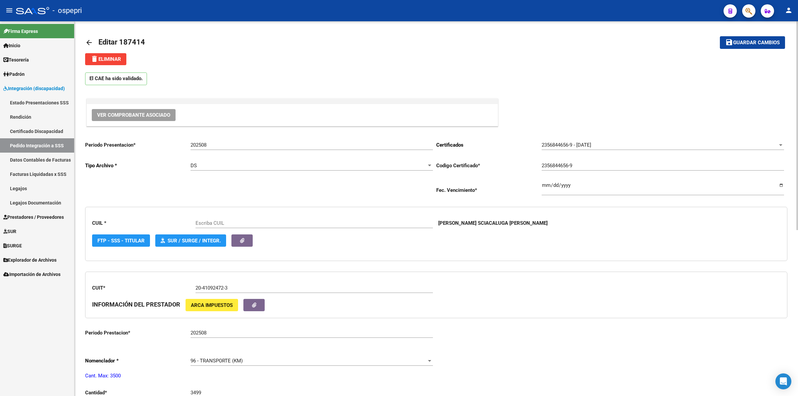
type input "23568446569"
click at [120, 58] on span "delete Eliminar" at bounding box center [105, 59] width 31 height 6
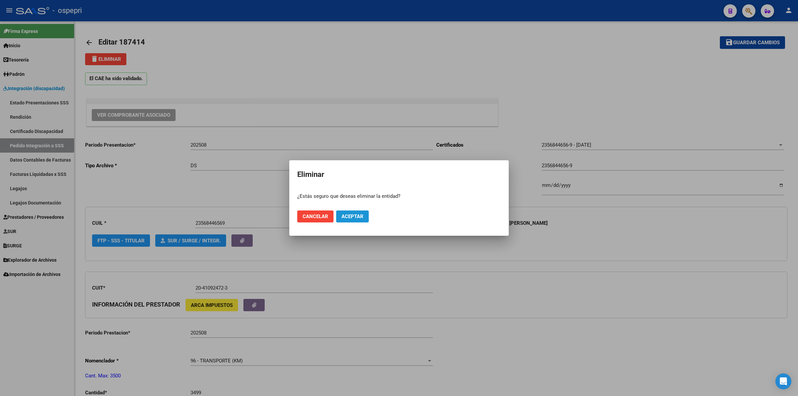
click at [345, 215] on span "Aceptar" at bounding box center [352, 216] width 22 height 6
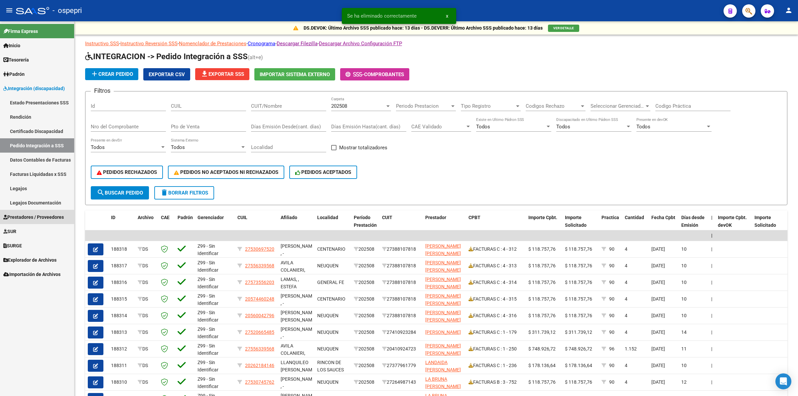
drag, startPoint x: 55, startPoint y: 216, endPoint x: 69, endPoint y: 211, distance: 14.5
click at [56, 216] on span "Prestadores / Proveedores" at bounding box center [33, 216] width 60 height 7
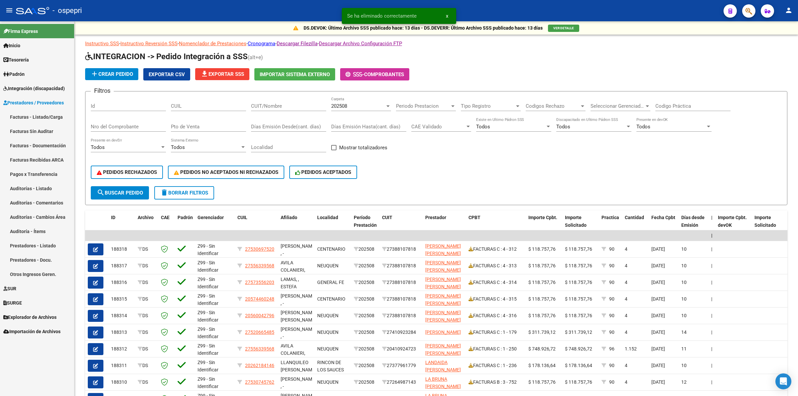
click at [59, 112] on link "Facturas - Listado/Carga" at bounding box center [37, 117] width 74 height 14
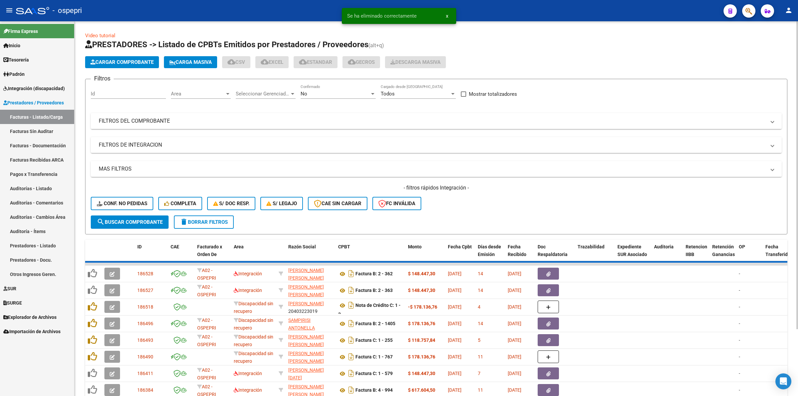
drag, startPoint x: 152, startPoint y: 125, endPoint x: 600, endPoint y: 125, distance: 447.6
click at [153, 125] on mat-expansion-panel-header "FILTROS DEL COMPROBANTE" at bounding box center [436, 121] width 691 height 16
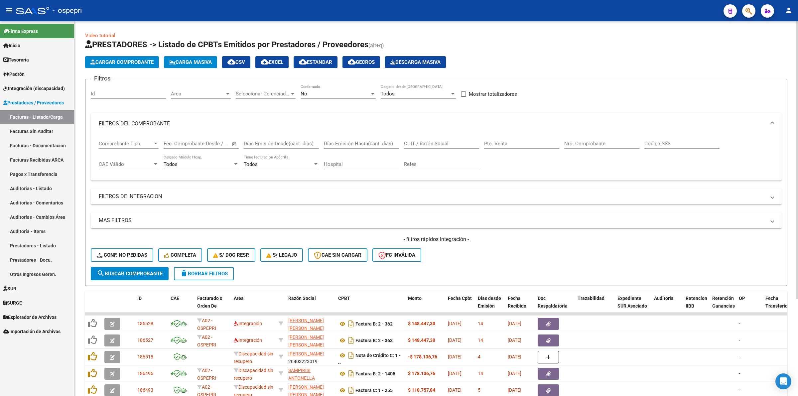
click at [623, 144] on input "Nro. Comprobante" at bounding box center [601, 144] width 75 height 6
click at [412, 144] on input "CUIT / Razón Social" at bounding box center [441, 144] width 75 height 6
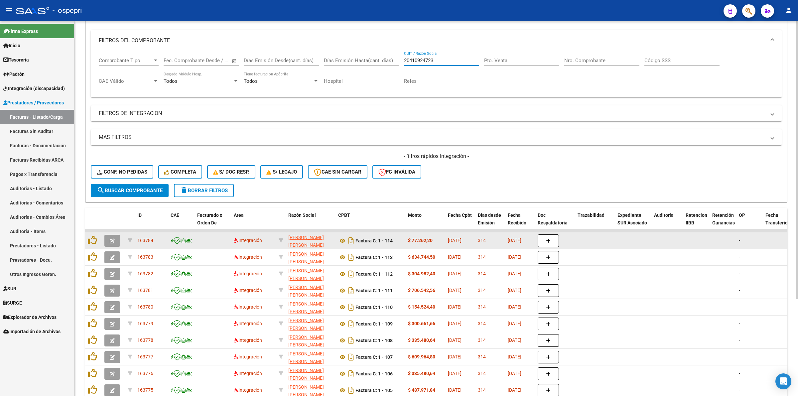
scroll to position [131, 0]
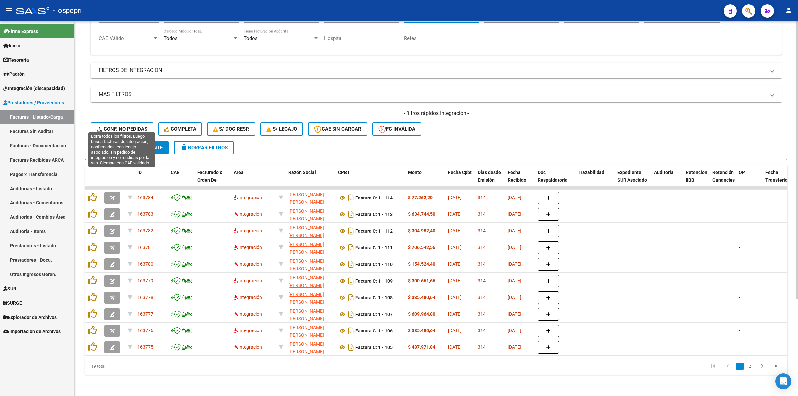
type input "20410924723"
click at [104, 122] on button "Conf. no pedidas" at bounding box center [122, 128] width 62 height 13
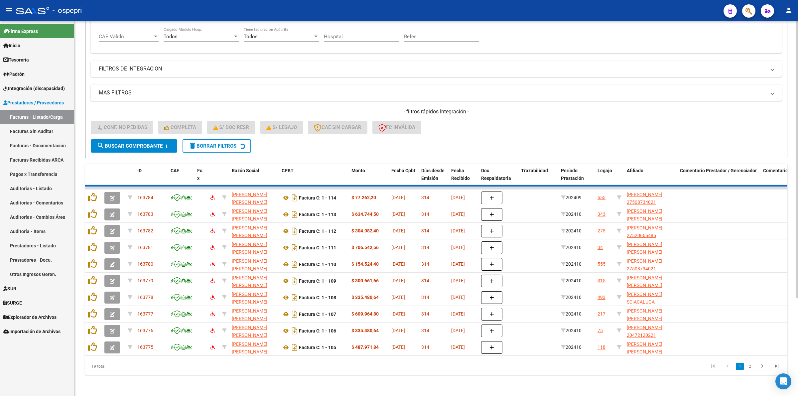
scroll to position [14, 0]
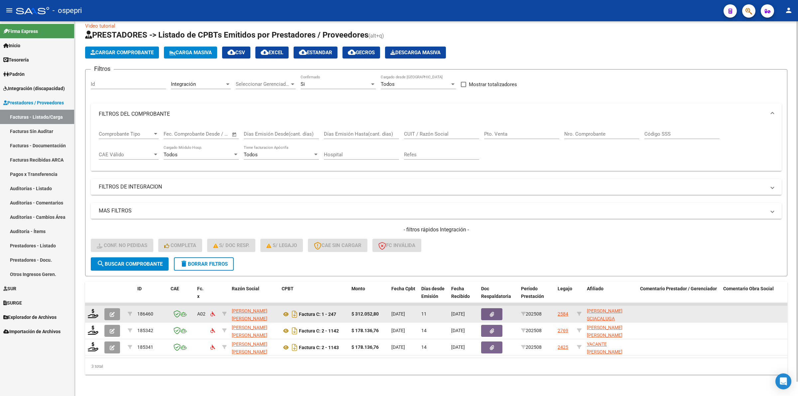
click at [108, 308] on button "button" at bounding box center [112, 314] width 16 height 12
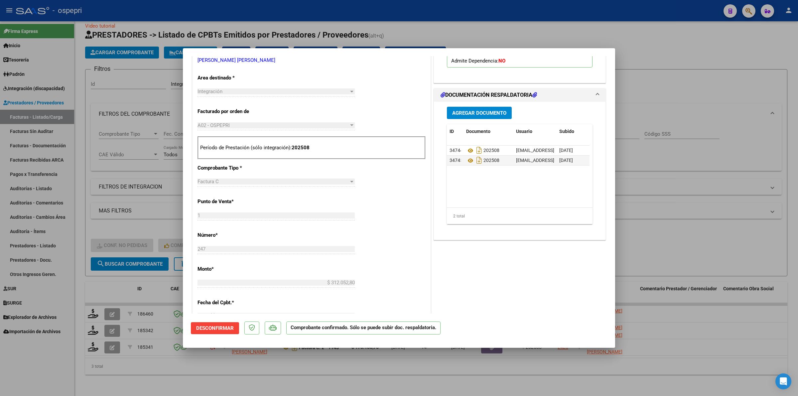
scroll to position [0, 0]
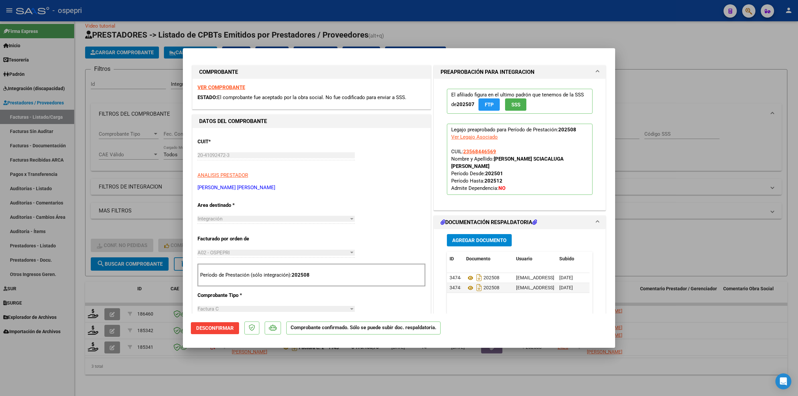
click at [234, 85] on strong "VER COMPROBANTE" at bounding box center [221, 87] width 48 height 6
click at [206, 328] on span "Desconfirmar" at bounding box center [215, 328] width 38 height 6
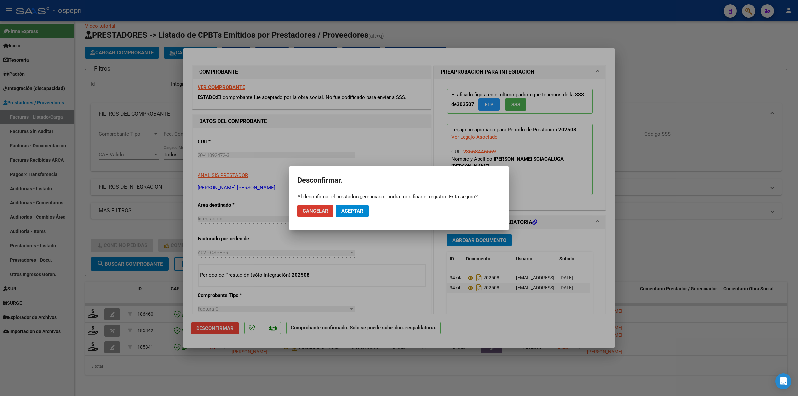
click at [350, 206] on button "Aceptar" at bounding box center [352, 211] width 33 height 12
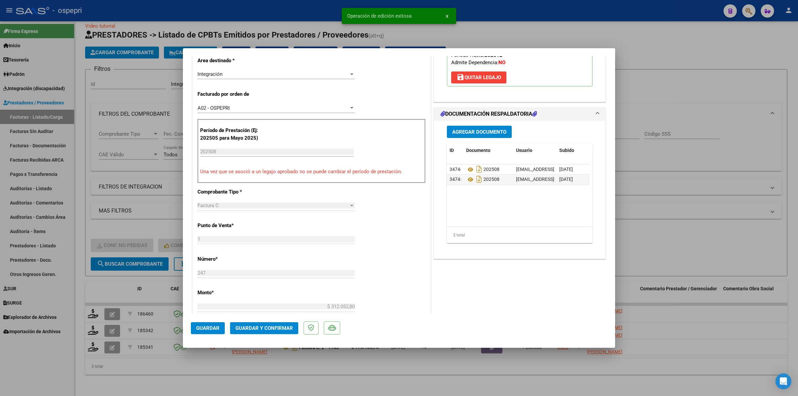
scroll to position [166, 0]
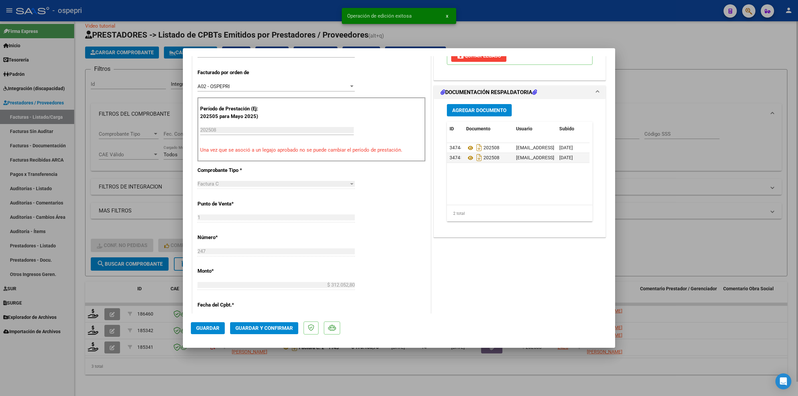
type input "$ 0,00"
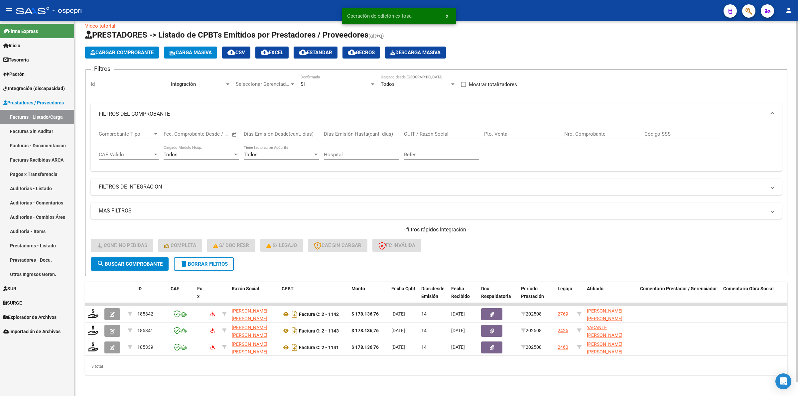
click at [191, 257] on button "delete Borrar Filtros" at bounding box center [204, 263] width 60 height 13
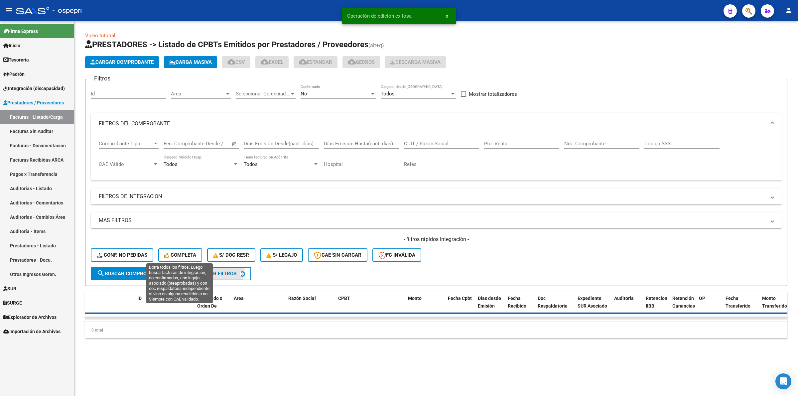
scroll to position [0, 0]
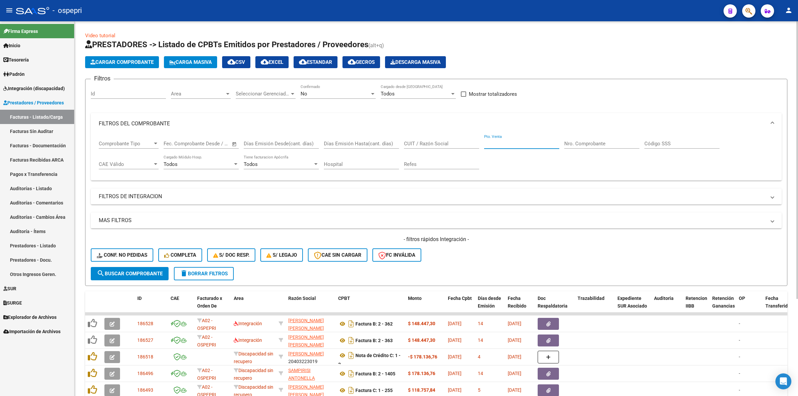
click at [537, 141] on input "Pto. Venta" at bounding box center [521, 144] width 75 height 6
click at [603, 146] on div "Nro. Comprobante" at bounding box center [601, 141] width 75 height 14
click at [602, 145] on input "Nro. Comprobante" at bounding box center [601, 144] width 75 height 6
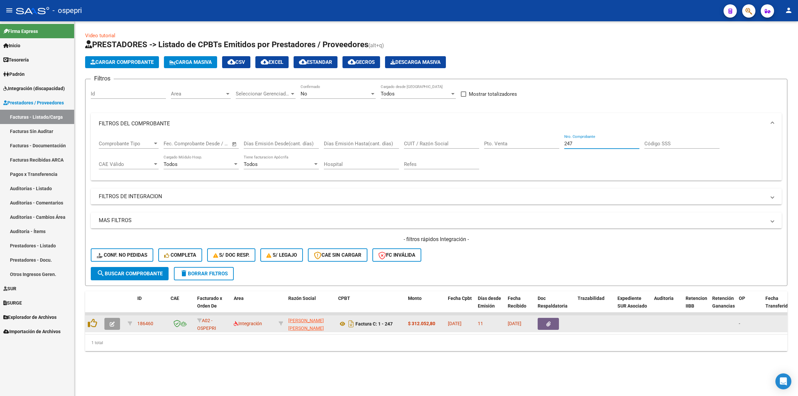
type input "247"
click at [110, 321] on icon "button" at bounding box center [112, 323] width 5 height 5
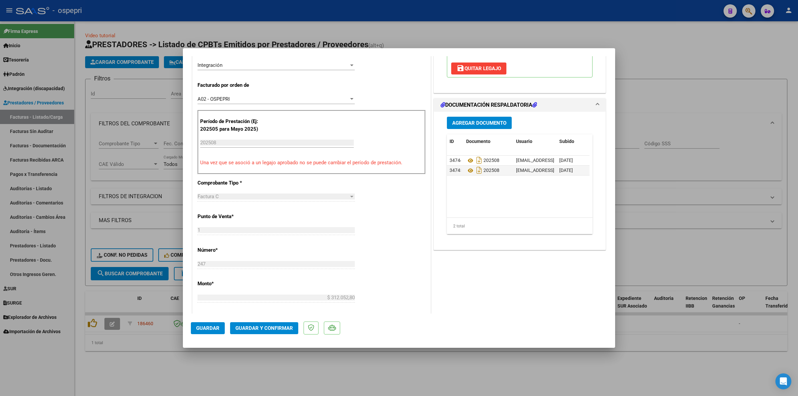
scroll to position [166, 0]
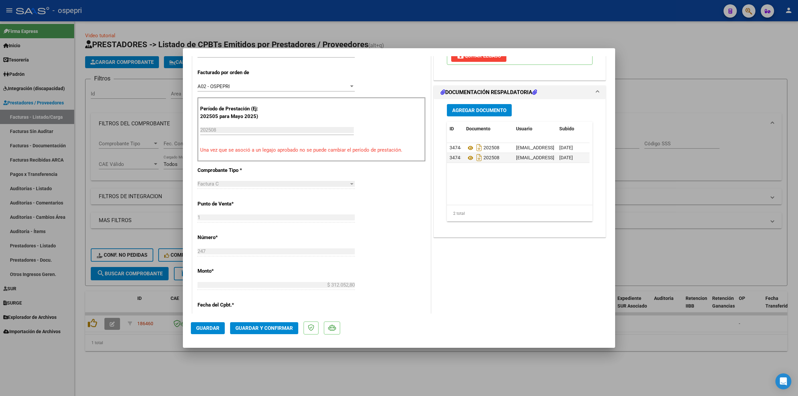
click at [258, 327] on span "Guardar y Confirmar" at bounding box center [263, 328] width 57 height 6
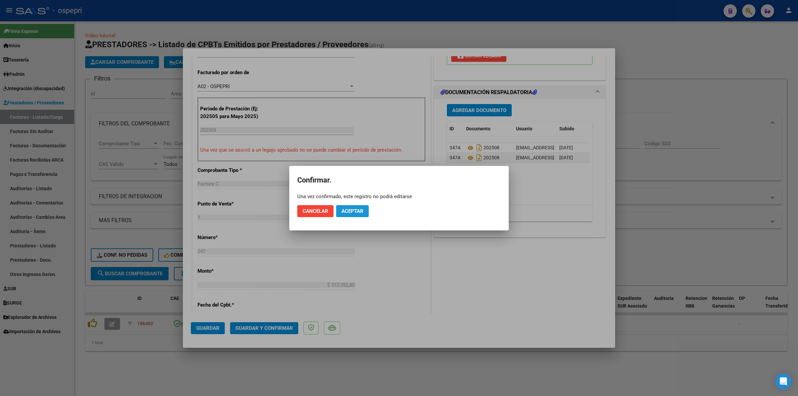
drag, startPoint x: 353, startPoint y: 205, endPoint x: 303, endPoint y: 204, distance: 49.5
click at [352, 205] on button "Aceptar" at bounding box center [352, 211] width 33 height 12
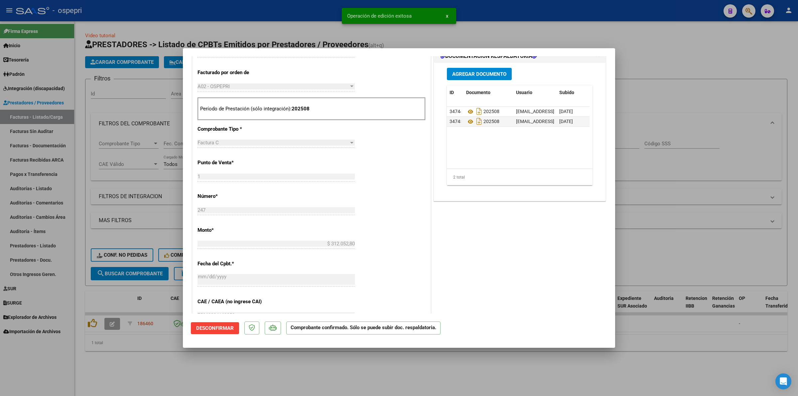
type input "$ 0,00"
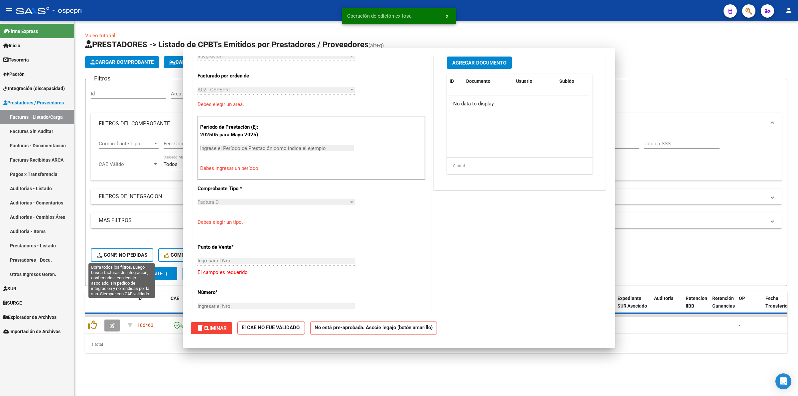
scroll to position [0, 0]
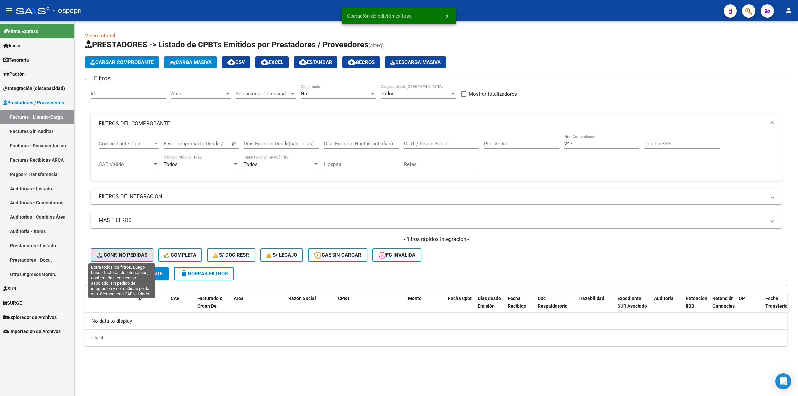
click at [133, 253] on span "Conf. no pedidas" at bounding box center [122, 255] width 51 height 6
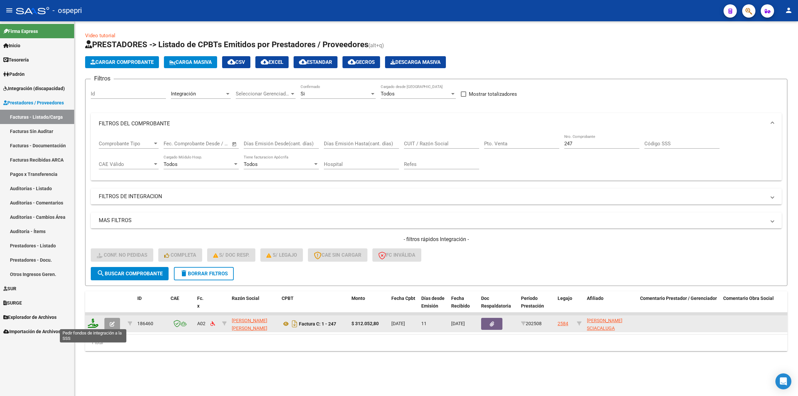
click at [89, 323] on icon at bounding box center [93, 322] width 11 height 9
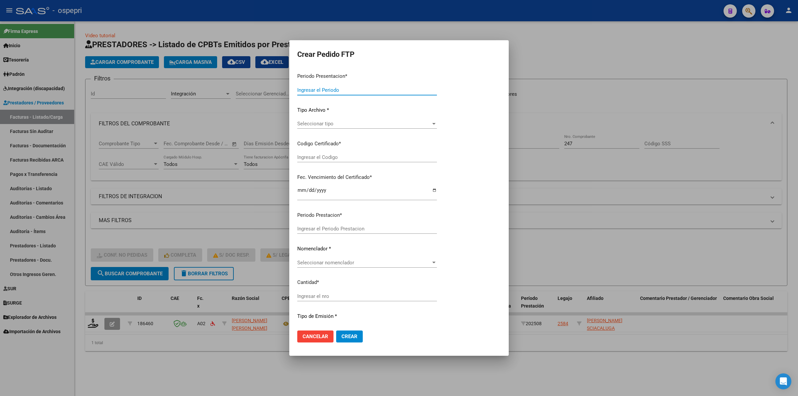
type input "202508"
type input "$ 312.052,80"
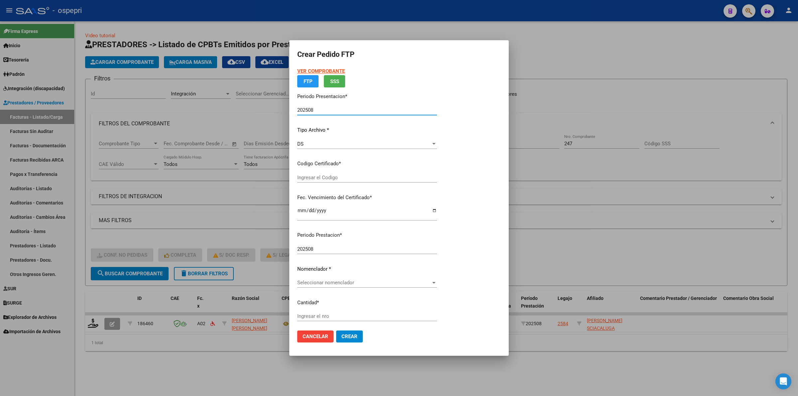
type input "2356844656-9"
type input "2025-10-01"
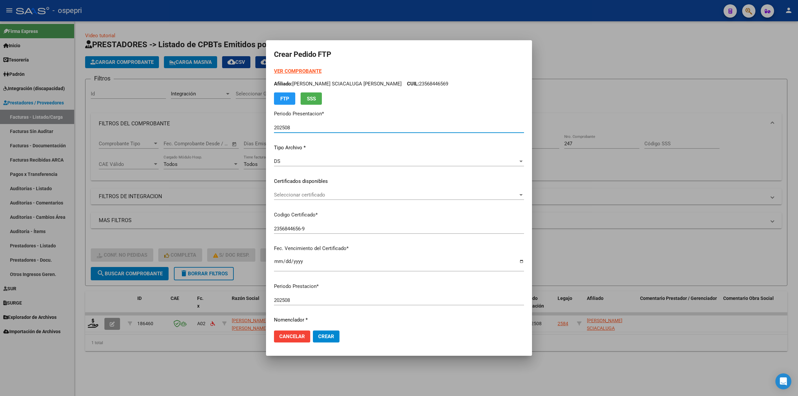
click at [329, 195] on span "Seleccionar certificado" at bounding box center [396, 195] width 244 height 6
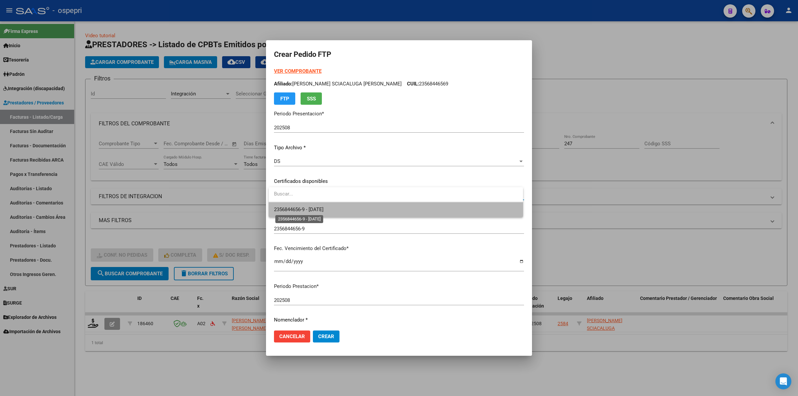
click at [323, 209] on span "2356844656-9 - 2025-10-01" at bounding box center [299, 209] width 50 height 6
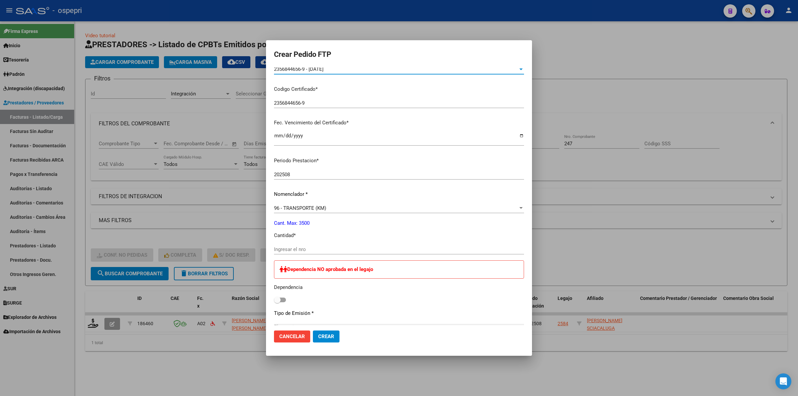
scroll to position [166, 0]
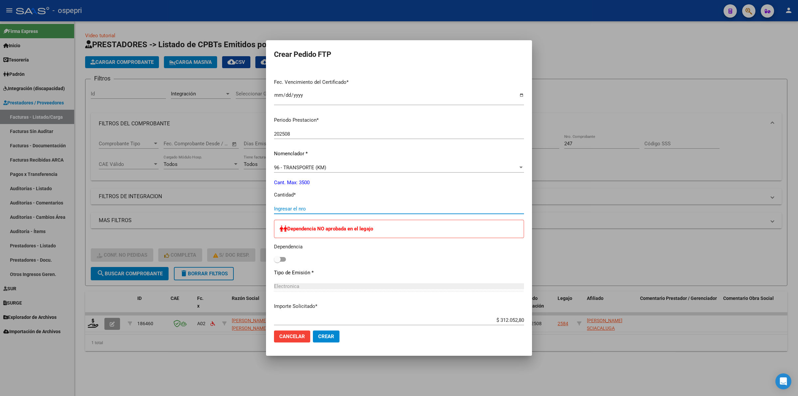
click at [306, 206] on input "Ingresar el nro" at bounding box center [399, 209] width 250 height 6
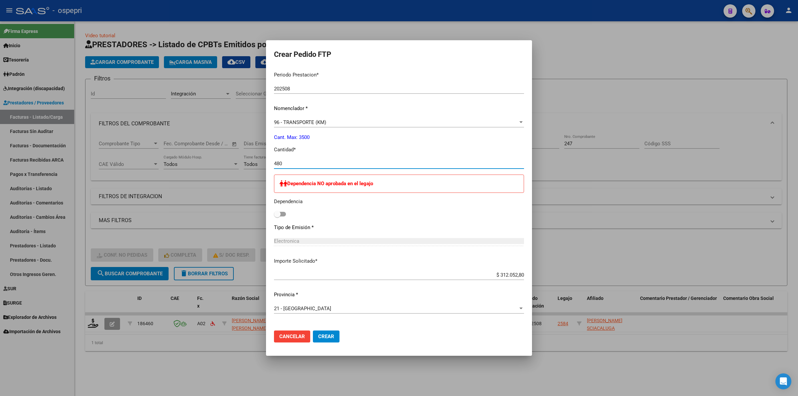
scroll to position [273, 0]
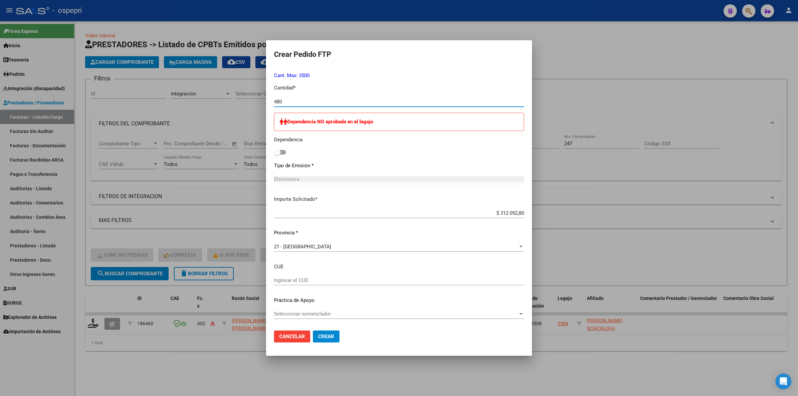
type input "480"
click at [326, 334] on span "Crear" at bounding box center [326, 336] width 16 height 6
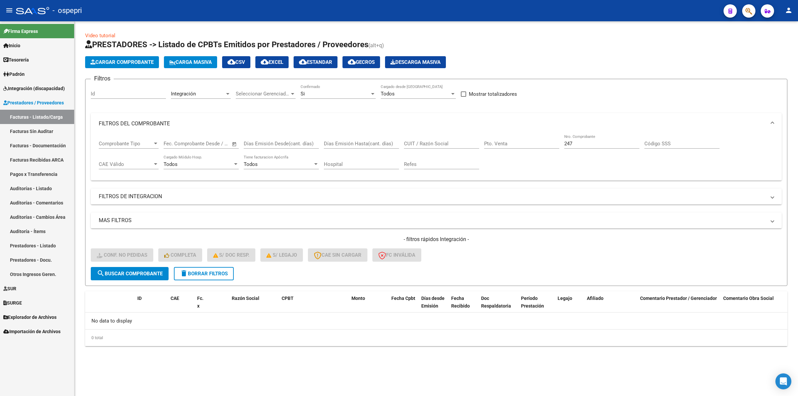
click at [198, 271] on span "delete Borrar Filtros" at bounding box center [204, 274] width 48 height 6
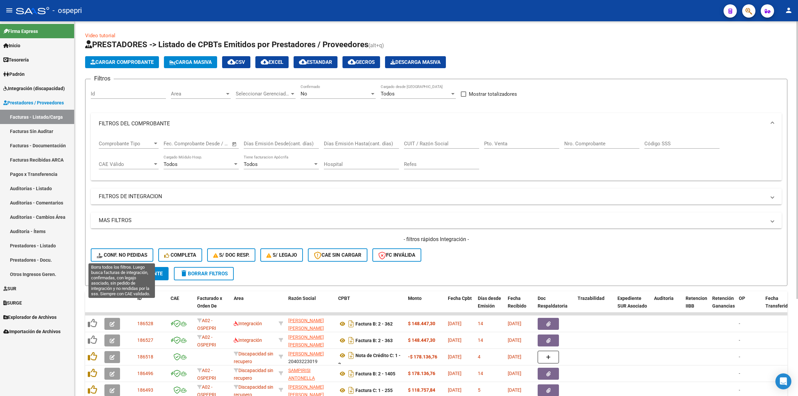
click at [112, 252] on span "Conf. no pedidas" at bounding box center [122, 255] width 51 height 6
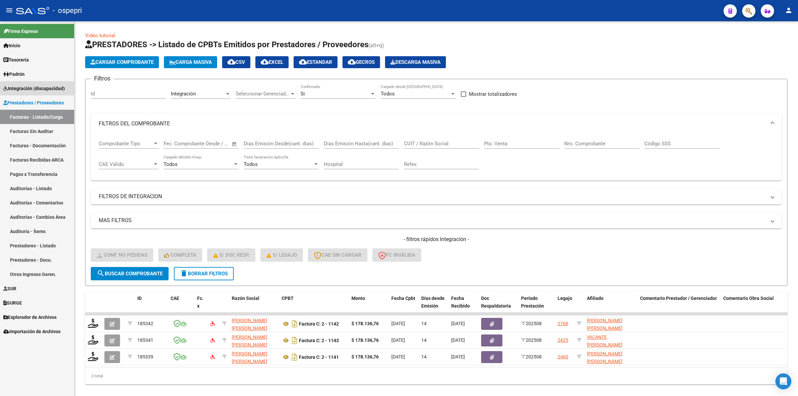
click at [18, 91] on span "Integración (discapacidad)" at bounding box center [33, 88] width 61 height 7
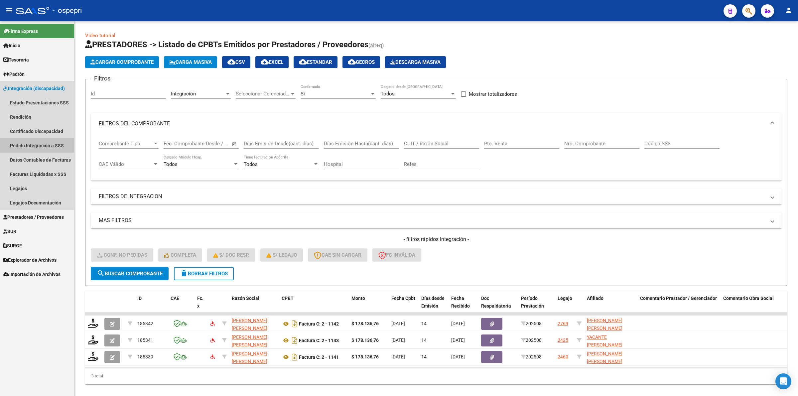
click at [27, 143] on link "Pedido Integración a SSS" at bounding box center [37, 145] width 74 height 14
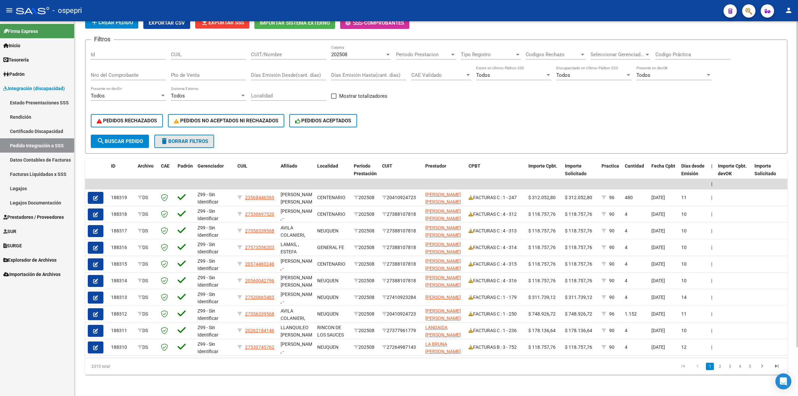
click at [175, 138] on span "delete Borrar Filtros" at bounding box center [184, 141] width 48 height 6
click at [26, 218] on span "Prestadores / Proveedores" at bounding box center [33, 216] width 60 height 7
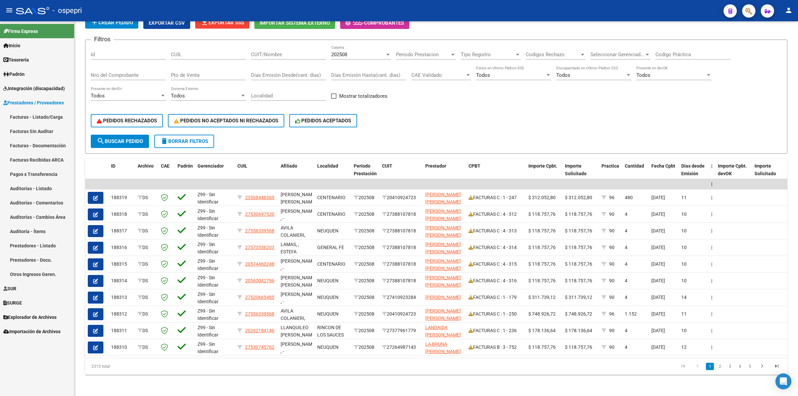
click at [27, 88] on span "Integración (discapacidad)" at bounding box center [33, 88] width 61 height 7
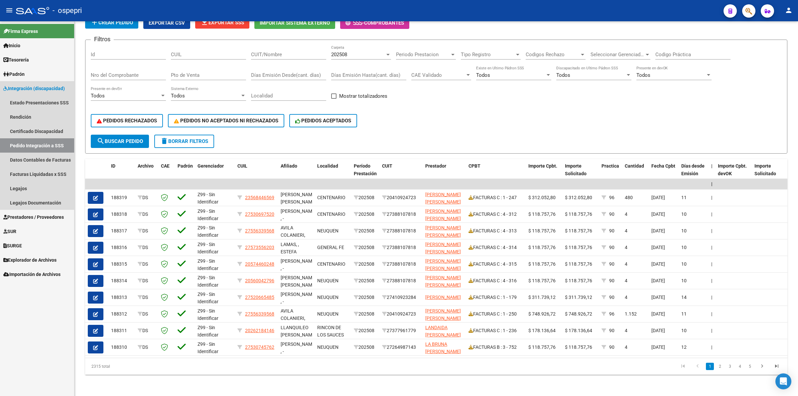
drag, startPoint x: 39, startPoint y: 143, endPoint x: 47, endPoint y: 139, distance: 9.2
click at [40, 143] on link "Pedido Integración a SSS" at bounding box center [37, 145] width 74 height 14
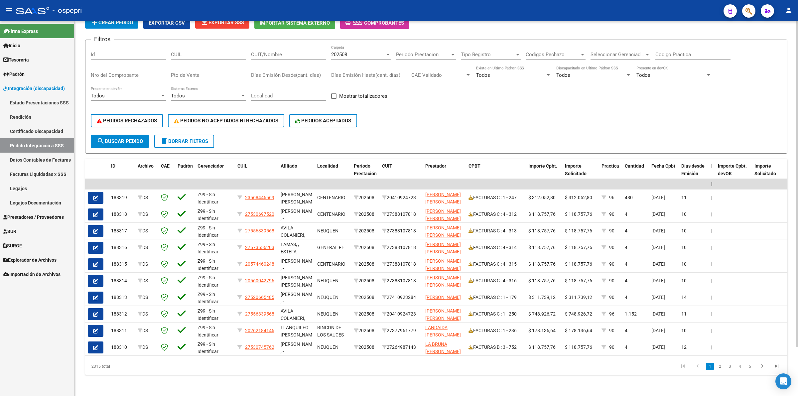
click at [296, 52] on input "CUIT/Nombre" at bounding box center [288, 55] width 75 height 6
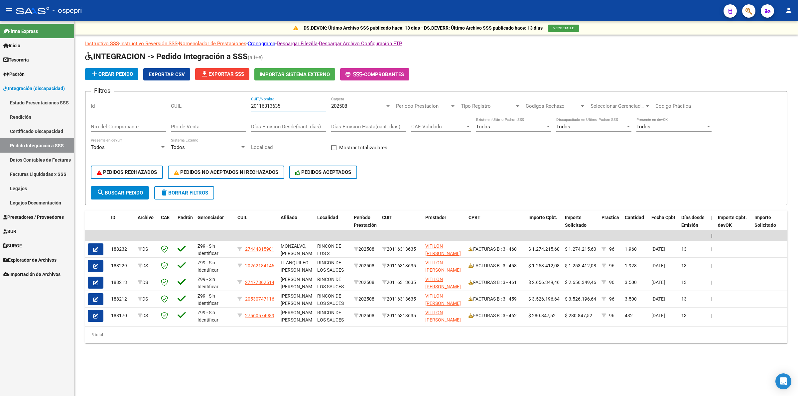
type input "20116313635"
click at [109, 186] on button "search Buscar Pedido" at bounding box center [120, 192] width 58 height 13
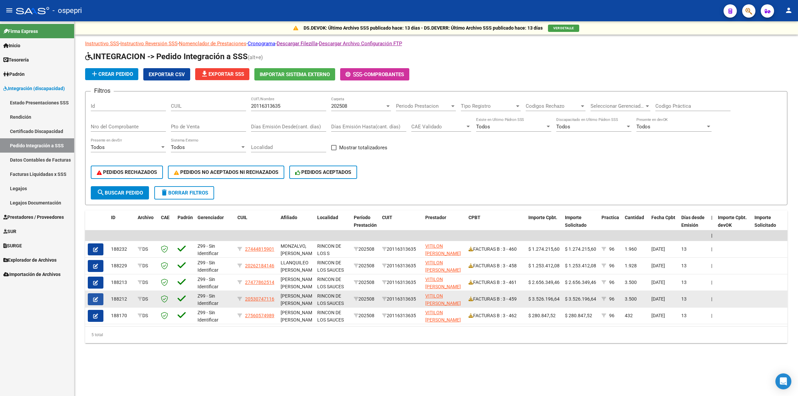
click at [94, 297] on icon "button" at bounding box center [95, 299] width 5 height 5
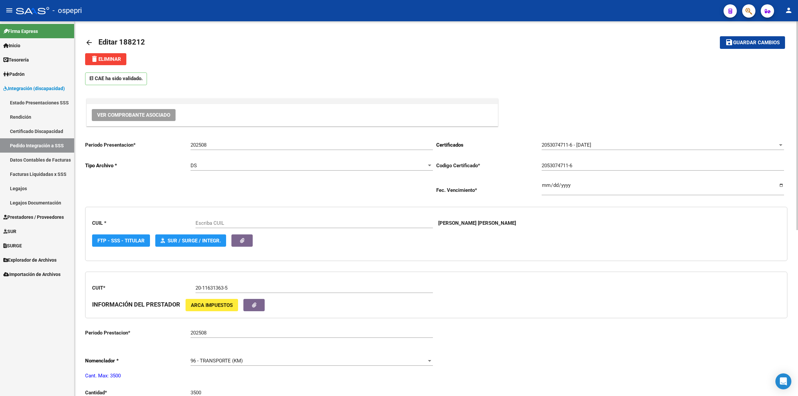
click at [150, 117] on span "Ver Comprobante Asociado" at bounding box center [133, 115] width 73 height 6
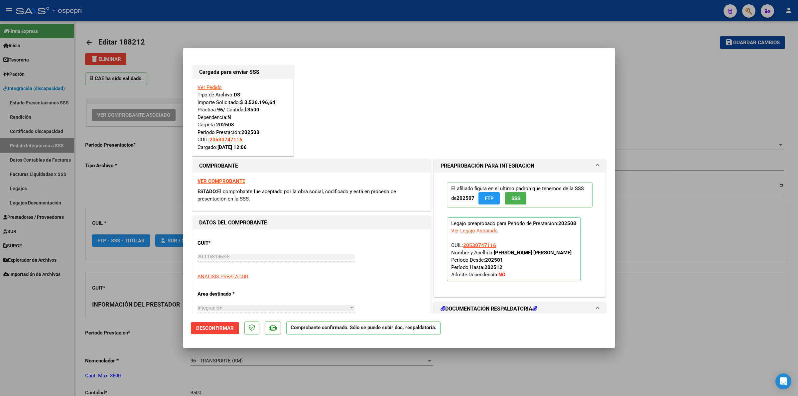
type input "20530747116"
click at [235, 183] on strong "VER COMPROBANTE" at bounding box center [221, 181] width 48 height 6
